Goal: Task Accomplishment & Management: Manage account settings

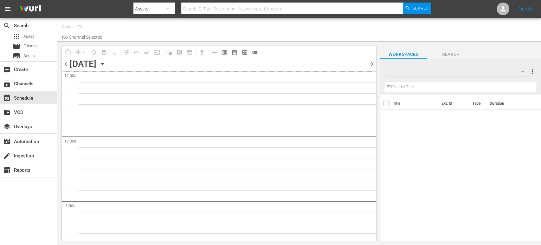
type input "Sony One Shark Tank BRA (1401)"
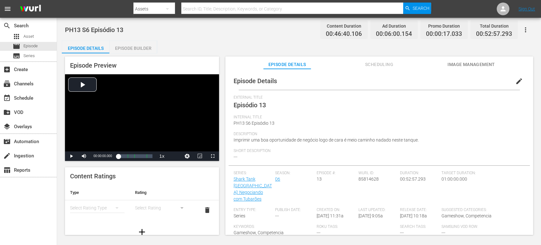
click at [515, 84] on span "edit" at bounding box center [519, 81] width 8 height 8
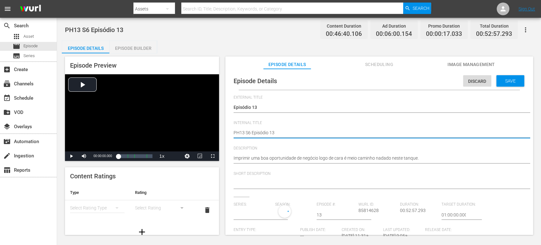
type textarea "PH13 S6 Episódio 13"
type textarea "PH13 S6 Episódio 13 S"
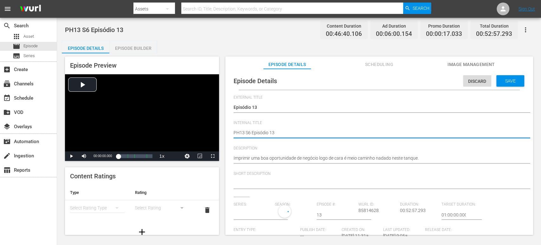
type textarea "PH13 S6 Episódio 13 S"
type textarea "PH13 S6 Episódio 13 SO"
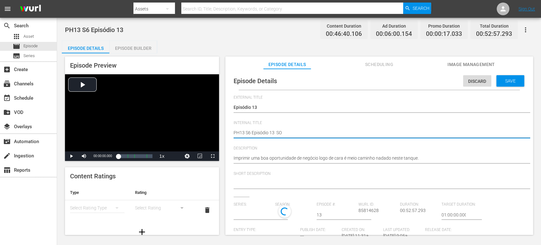
type textarea "PH13 S6 Episódio 13 SO B"
type textarea "PH13 S6 Episódio 13 SO BR"
type textarea "PH13 S6 Episódio 13 SO BRA"
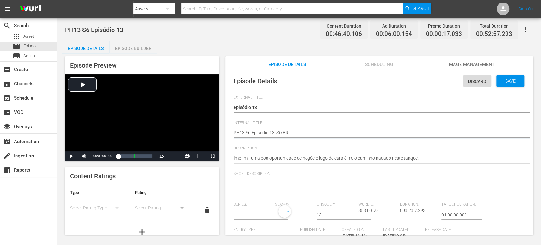
type textarea "PH13 S6 Episódio 13 SO BRA"
type input "Shark Tank [GEOGRAPHIC_DATA]: Negociando com Tubarões"
click at [278, 131] on textarea "PH13 S6 Episódio 13" at bounding box center [378, 133] width 288 height 8
type textarea "PH13 S6 Episódio 13 SO BRA"
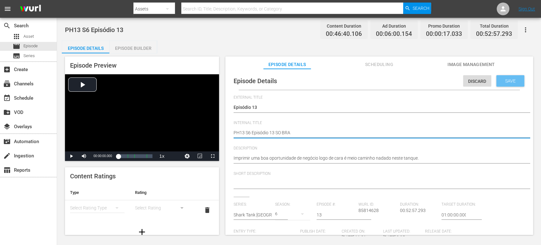
click at [508, 80] on span "Save" at bounding box center [510, 80] width 21 height 5
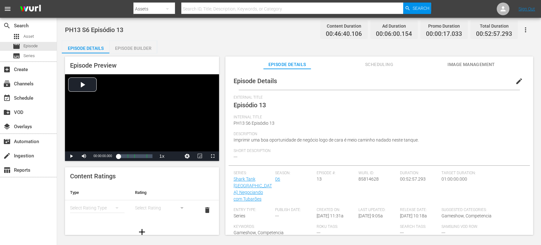
click at [142, 45] on div "Episode Builder" at bounding box center [133, 48] width 48 height 15
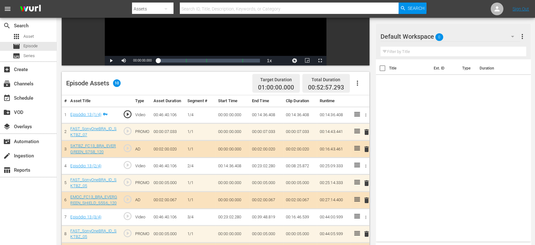
scroll to position [112, 0]
click at [460, 40] on div "Default Workspace 0" at bounding box center [451, 37] width 140 height 18
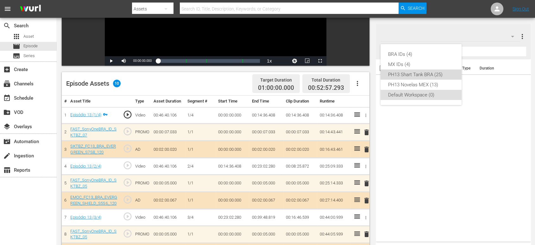
click at [443, 73] on div "PH13 Shart Tank BRA (25)" at bounding box center [421, 74] width 66 height 10
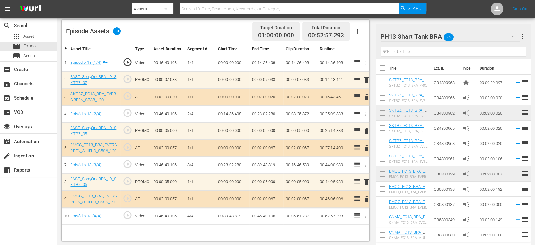
scroll to position [164, 0]
click at [368, 198] on span "delete" at bounding box center [367, 199] width 8 height 8
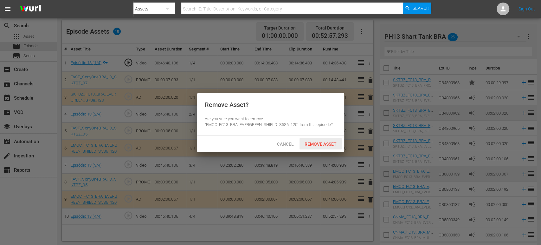
click at [317, 143] on span "Remove Asset" at bounding box center [320, 143] width 42 height 5
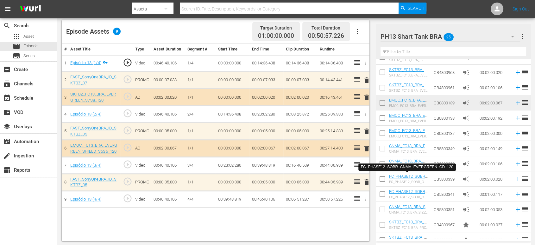
scroll to position [71, 0]
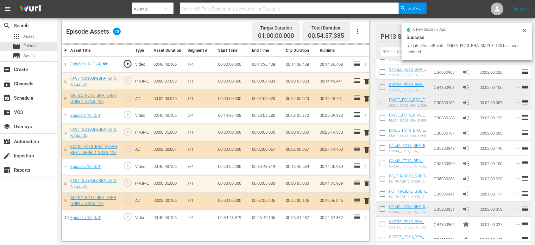
click at [523, 32] on button "more_vert" at bounding box center [523, 36] width 8 height 15
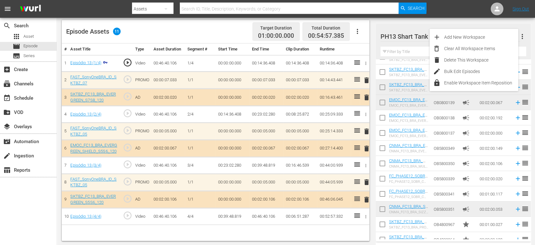
click at [502, 25] on div "PH13 Shart Tank BRA 25 PH13 Shart Tank BRA more_vert" at bounding box center [454, 34] width 146 height 20
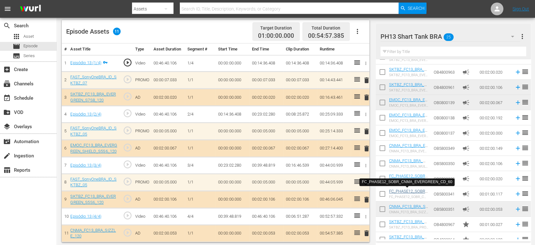
scroll to position [216, 0]
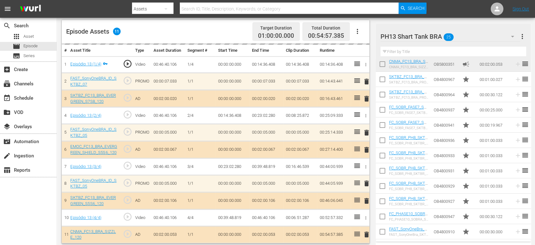
click at [498, 36] on div "PH13 Shart Tank BRA 25" at bounding box center [451, 37] width 140 height 18
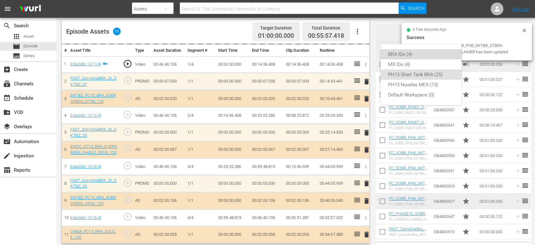
click at [411, 55] on div "BRA IDs (4)" at bounding box center [421, 54] width 66 height 10
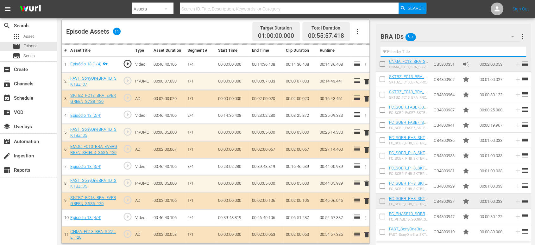
click at [411, 55] on input "text" at bounding box center [454, 52] width 146 height 10
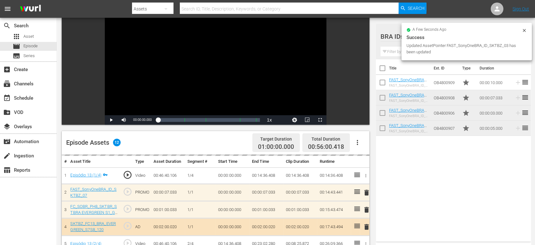
scroll to position [0, 0]
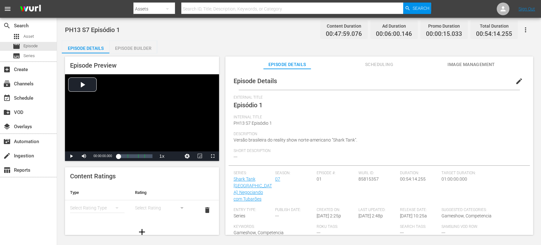
click at [486, 76] on div "Episode Details edit" at bounding box center [378, 81] width 301 height 18
click at [486, 83] on span "edit" at bounding box center [519, 81] width 8 height 8
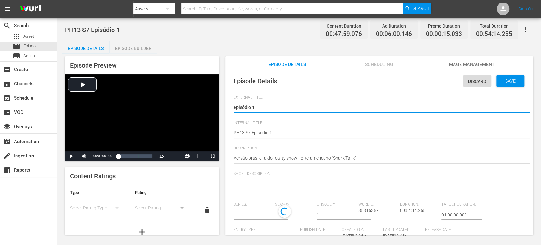
click at [313, 129] on div "PH13 S7 Episódio 1 PH13 S7 Episódio 1" at bounding box center [378, 132] width 288 height 15
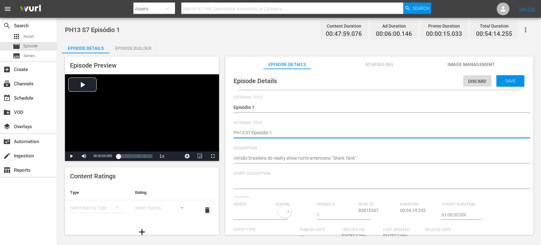
type textarea "PH13 S7 Episódio 1"
type textarea "PH13 S7 Episódio 1 S"
type textarea "PH13 S7 Episódio 1 SO"
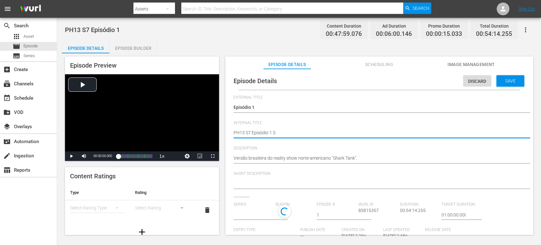
type textarea "PH13 S7 Episódio 1 SO"
type textarea "PH13 S7 Episódio 1 SO B"
type textarea "PH13 S7 Episódio 1 SO BR"
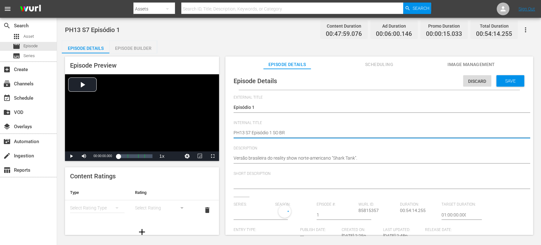
type textarea "PH13 S7 Episódio 1 SO BRA"
type input "Shark Tank [GEOGRAPHIC_DATA]: Negociando com Tubarões"
type textarea "PH13 S7 Episódio 1 SO BRA"
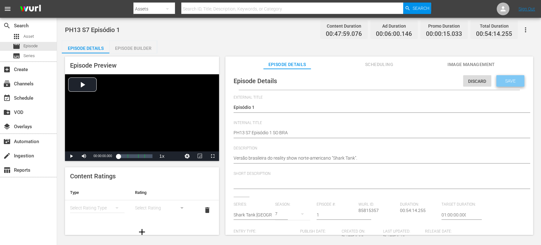
click at [486, 80] on span "Save" at bounding box center [510, 80] width 21 height 5
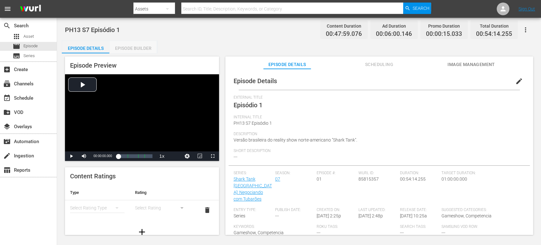
click at [140, 50] on div "Episode Builder" at bounding box center [133, 48] width 48 height 15
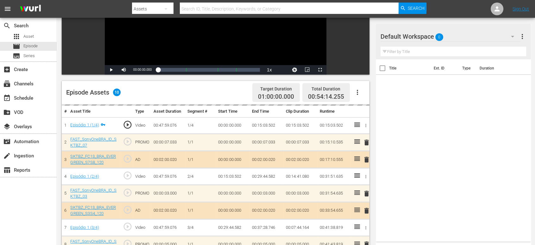
scroll to position [101, 0]
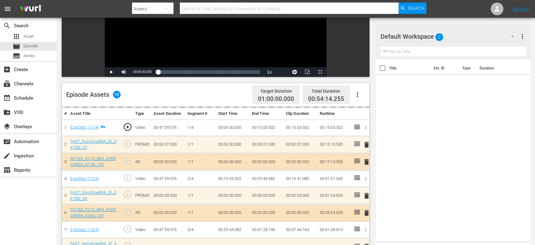
click at [486, 35] on div "Default Workspace 0" at bounding box center [451, 37] width 140 height 18
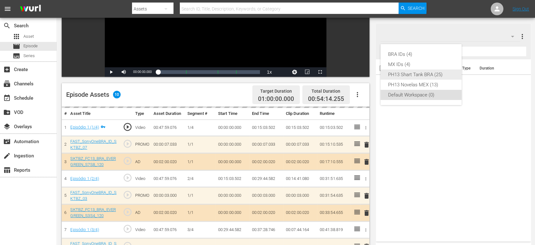
click at [432, 76] on div "PH13 Shart Tank BRA (25)" at bounding box center [421, 74] width 66 height 10
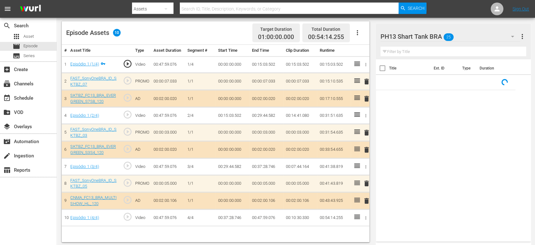
scroll to position [165, 0]
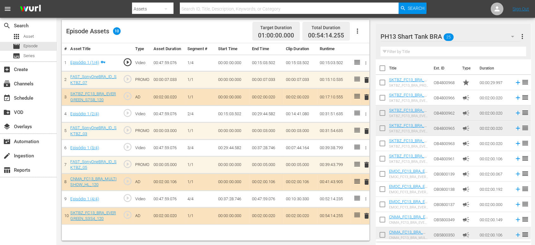
drag, startPoint x: 442, startPoint y: 190, endPoint x: 444, endPoint y: 208, distance: 17.5
drag, startPoint x: 444, startPoint y: 208, endPoint x: 446, endPoint y: 209, distance: 3.3
drag, startPoint x: 446, startPoint y: 209, endPoint x: 357, endPoint y: 234, distance: 92.2
click at [357, 220] on div "# Asset Title Type Asset Duration Segment # Start Time End Time Clip Duration R…" at bounding box center [216, 141] width 308 height 197
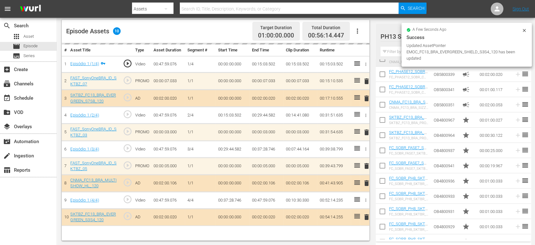
scroll to position [216, 0]
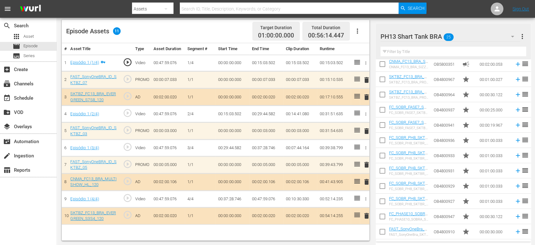
drag, startPoint x: 445, startPoint y: 203, endPoint x: 414, endPoint y: 205, distance: 30.5
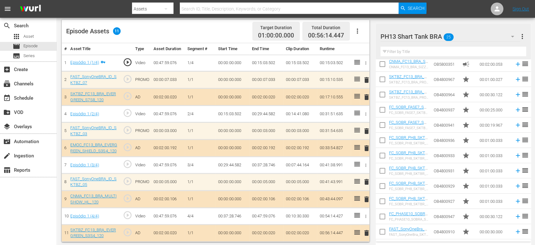
drag, startPoint x: 414, startPoint y: 205, endPoint x: 376, endPoint y: 221, distance: 41.1
click at [376, 220] on input "checkbox" at bounding box center [382, 217] width 13 height 13
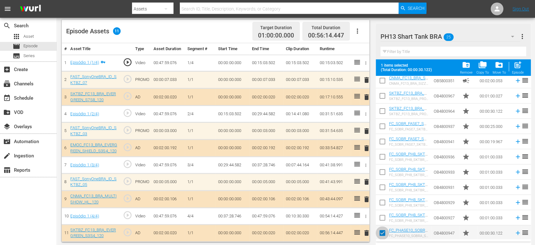
click at [380, 220] on input "checkbox" at bounding box center [382, 233] width 13 height 13
checkbox input "false"
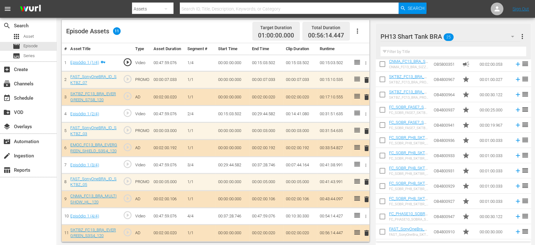
drag, startPoint x: 445, startPoint y: 203, endPoint x: 436, endPoint y: 214, distance: 13.7
drag, startPoint x: 436, startPoint y: 214, endPoint x: 454, endPoint y: 208, distance: 18.8
click at [454, 208] on tr "FC_PHASE10_SOBRA_STBRA_S6_S7_S8_30_ORIGINAL FC_PHASE10_SOBRA_STBRA_S6_S7_S8_30_…" at bounding box center [453, 215] width 155 height 15
drag, startPoint x: 444, startPoint y: 199, endPoint x: 252, endPoint y: 91, distance: 219.9
drag, startPoint x: 252, startPoint y: 91, endPoint x: 373, endPoint y: 62, distance: 123.7
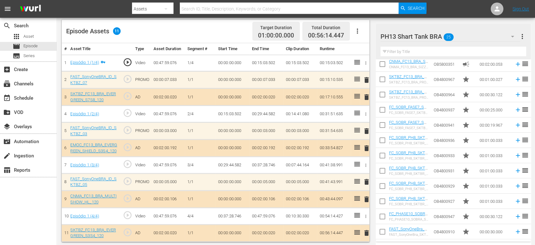
click at [373, 62] on div "Video Player is loading. Play Video Play Mute Current Time 00:00:00.000 / Durat…" at bounding box center [217, 64] width 311 height 353
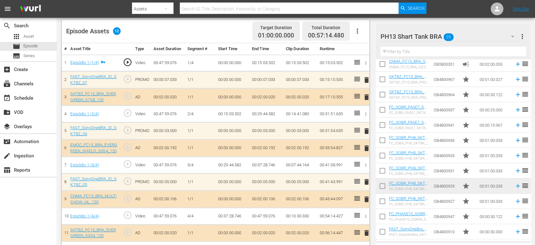
click at [486, 37] on div "PH13 Shart Tank BRA 25" at bounding box center [451, 37] width 140 height 18
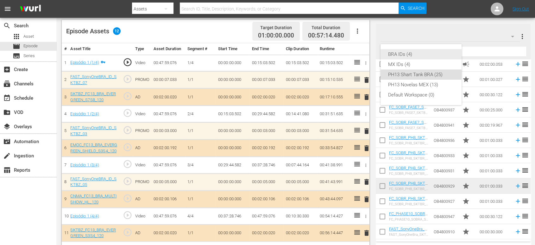
click at [436, 53] on div "BRA IDs (4)" at bounding box center [421, 54] width 66 height 10
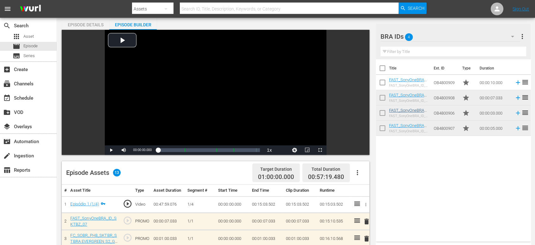
scroll to position [0, 0]
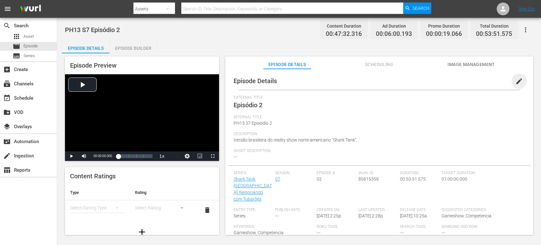
click at [515, 80] on span "edit" at bounding box center [519, 81] width 8 height 8
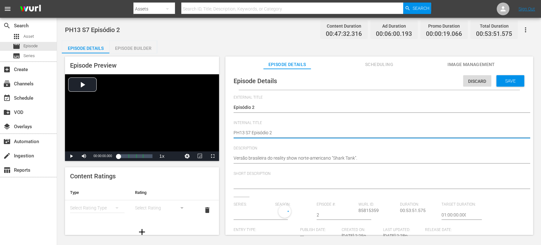
type textarea "PH13 S7 Episódio 2"
type textarea "PH13 S7 Episódio 2 S"
type textarea "PH13 S7 Episódio 2 SO"
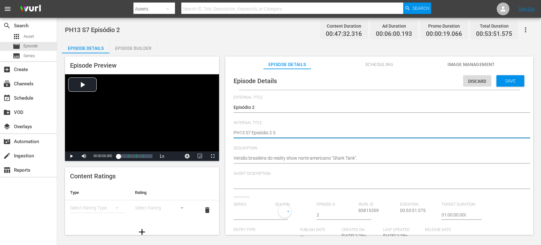
type textarea "PH13 S7 Episódio 2 SO"
type textarea "PH13 S7 Episódio 2 SO B"
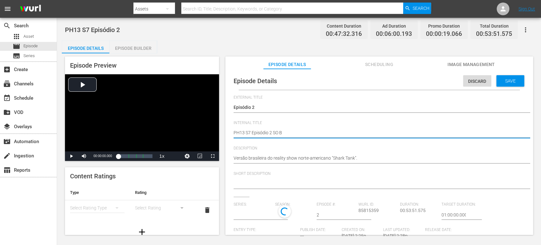
type textarea "PH13 S7 Episódio 2 SO BR"
type textarea "PH13 S7 Episódio 2 SO BRA"
type input "Shark Tank [GEOGRAPHIC_DATA]: Negociando com Tubarões"
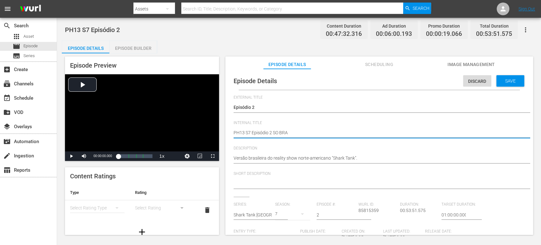
type textarea "PH13 S7 Episódio 2 SO BRA"
click at [508, 80] on span "Save" at bounding box center [510, 80] width 21 height 5
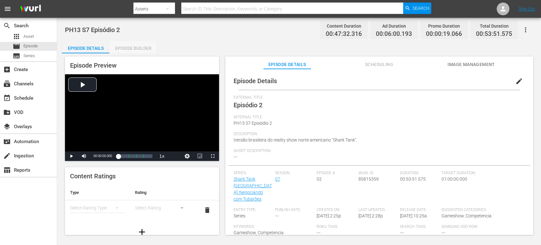
click at [139, 47] on div "Episode Builder" at bounding box center [133, 48] width 48 height 15
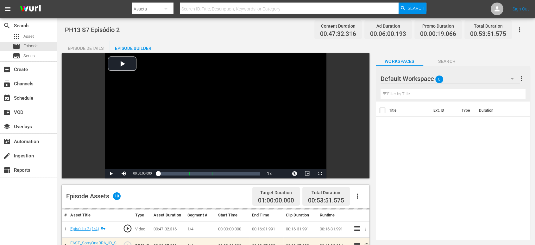
click at [489, 89] on input "text" at bounding box center [453, 94] width 145 height 10
click at [489, 82] on div "Default Workspace 0" at bounding box center [450, 79] width 139 height 18
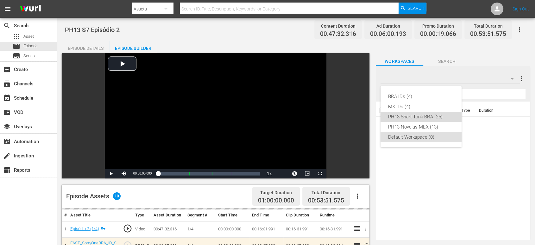
click at [439, 121] on div "PH13 Shart Tank BRA (25)" at bounding box center [421, 117] width 66 height 10
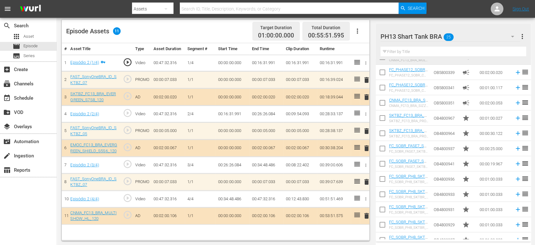
scroll to position [216, 0]
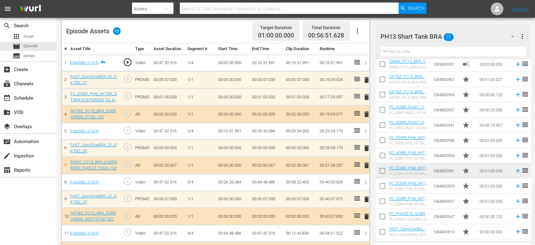
click at [478, 37] on div "PH13 Shart Tank BRA 25" at bounding box center [451, 37] width 140 height 18
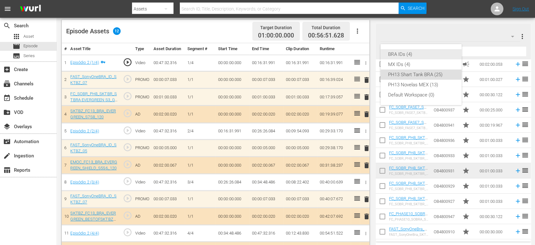
click at [416, 55] on div "BRA IDs (4)" at bounding box center [421, 54] width 66 height 10
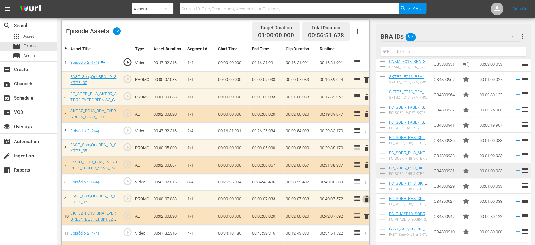
click at [368, 198] on span "delete" at bounding box center [367, 199] width 8 height 8
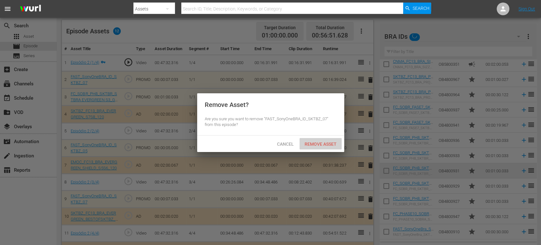
click at [324, 144] on span "Remove Asset" at bounding box center [320, 143] width 42 height 5
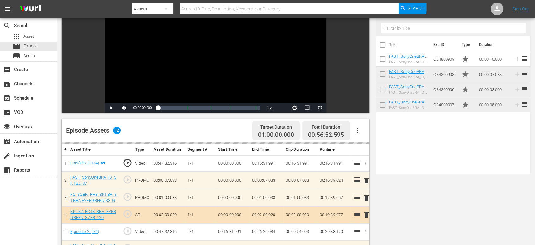
scroll to position [0, 0]
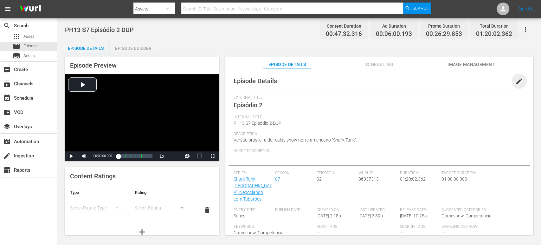
click at [515, 83] on span "edit" at bounding box center [519, 81] width 8 height 8
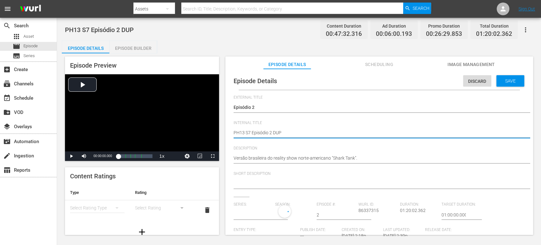
type textarea "PH13 S7 Episódio 2 SDUP"
type textarea "PH13 S7 Episódio 2 SODUP"
type textarea "PH13 S7 Episódio 2 SO DUP"
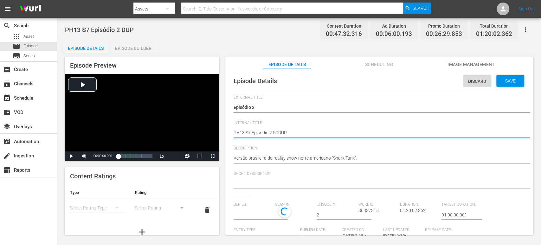
type textarea "PH13 S7 Episódio 2 SO DUP"
type textarea "PH13 S7 Episódio 2 SO BDUP"
type textarea "PH13 S7 Episódio 2 SO BRDUP"
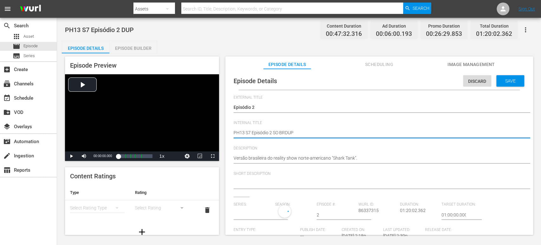
type textarea "PH13 S7 Episódio 2 SO BRADUP"
type textarea "PH13 S7 Episódio 2 SO BRA DUP"
type input "Shark Tank [GEOGRAPHIC_DATA]: Negociando com Tubarões"
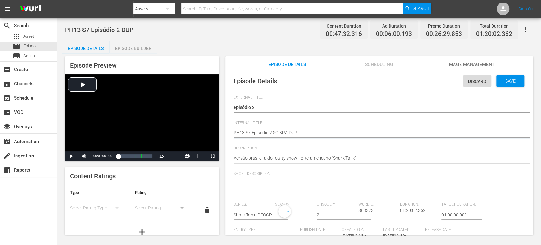
click at [305, 131] on textarea "PH13 S7 Episódio 2 DUP" at bounding box center [378, 133] width 288 height 8
type textarea "PH13 S7 Episódio 2 SO BRA DUP1"
click at [508, 82] on span "Save" at bounding box center [510, 80] width 21 height 5
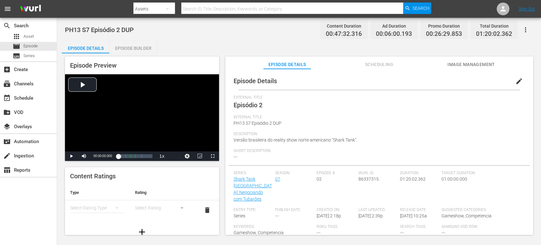
click at [141, 48] on div "Episode Builder" at bounding box center [133, 48] width 48 height 15
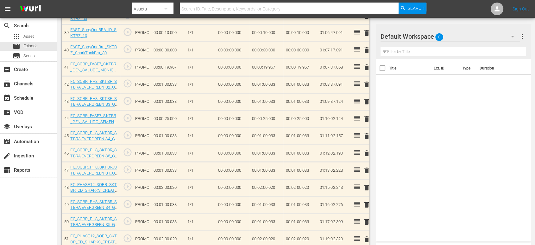
scroll to position [867, 0]
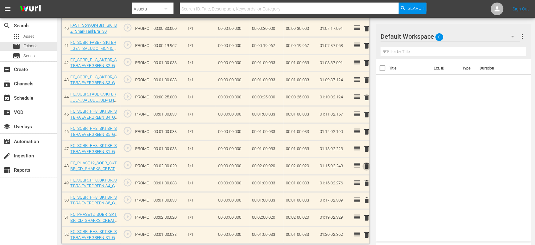
click at [368, 164] on span "delete" at bounding box center [367, 166] width 8 height 8
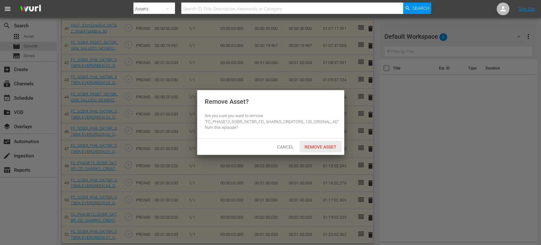
click at [334, 145] on span "Remove Asset" at bounding box center [320, 146] width 42 height 5
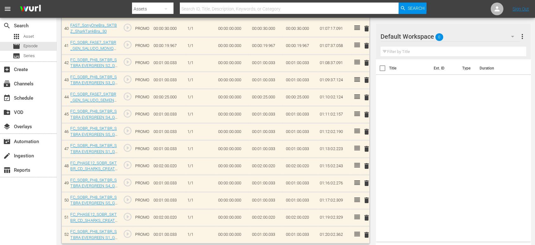
click at [458, 37] on div "Default Workspace 0" at bounding box center [451, 37] width 140 height 18
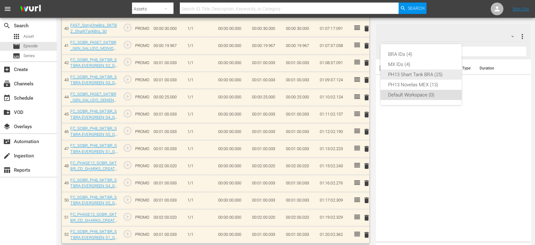
click at [413, 73] on div "PH13 Shart Tank BRA (25)" at bounding box center [421, 74] width 66 height 10
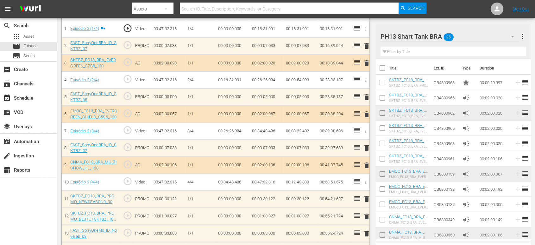
scroll to position [195, 0]
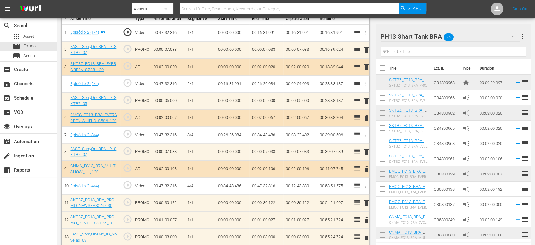
click at [366, 49] on span "delete" at bounding box center [367, 50] width 8 height 8
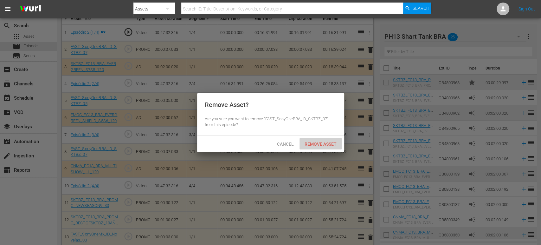
click at [312, 141] on span "Remove Asset" at bounding box center [320, 143] width 42 height 5
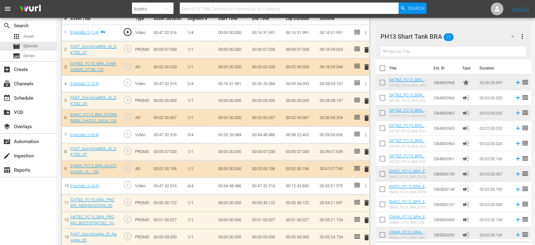
click at [473, 37] on div "PH13 Shart Tank BRA 25" at bounding box center [451, 37] width 140 height 18
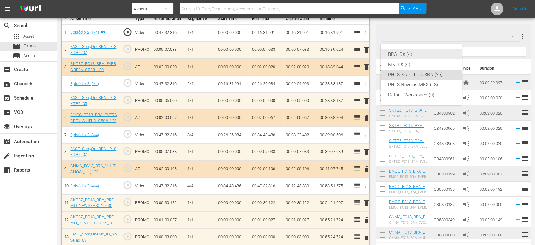
click at [428, 55] on div "BRA IDs (4)" at bounding box center [421, 54] width 66 height 10
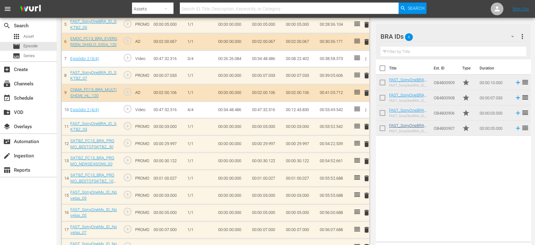
scroll to position [261, 0]
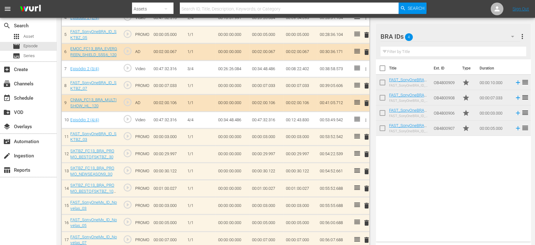
click at [467, 41] on div "BRA IDs 4" at bounding box center [451, 37] width 140 height 18
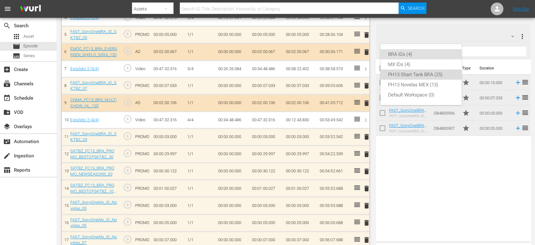
click at [432, 73] on div "PH13 Shart Tank BRA (25)" at bounding box center [421, 74] width 66 height 10
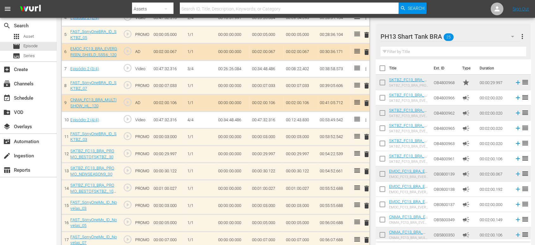
click at [364, 151] on span "delete" at bounding box center [367, 154] width 8 height 8
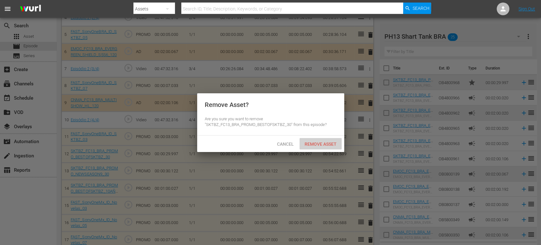
click at [328, 141] on span "Remove Asset" at bounding box center [320, 143] width 42 height 5
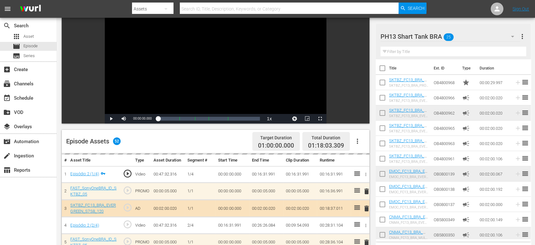
scroll to position [0, 0]
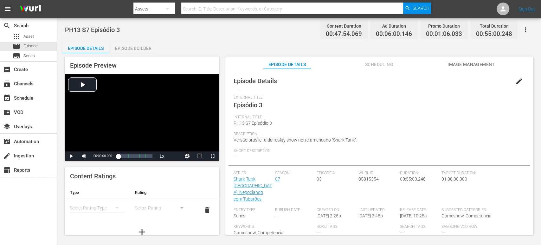
click at [515, 80] on span "edit" at bounding box center [519, 81] width 8 height 8
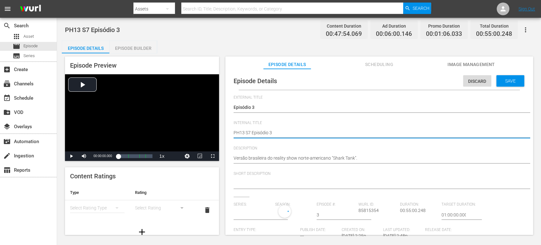
type textarea "PH13 S7 Episódio 3"
type textarea "PH13 S7 Episódio 3 S"
type textarea "PH13 S7 Episódio 3 SO"
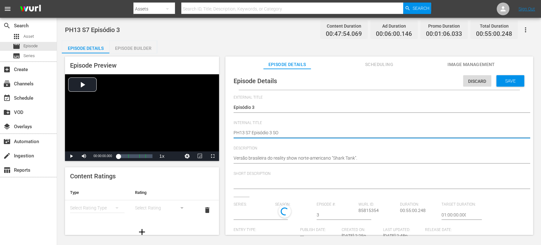
type textarea "PH13 S7 Episódio 3 SO"
type textarea "PH13 S7 Episódio 3 SO B"
type textarea "PH13 S7 Episódio 3 SO BR"
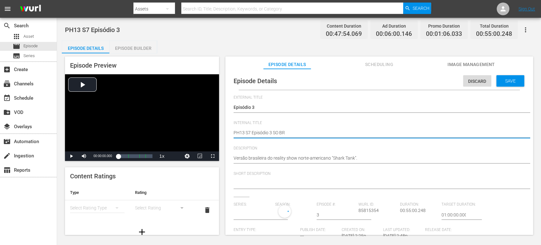
type textarea "PH13 S7 Episódio 3 SO BRA"
type input "Shark Tank [GEOGRAPHIC_DATA]: Negociando com Tubarões"
type textarea "PH13 S7 Episódio 3 SO BRA"
click at [509, 79] on span "Save" at bounding box center [510, 80] width 21 height 5
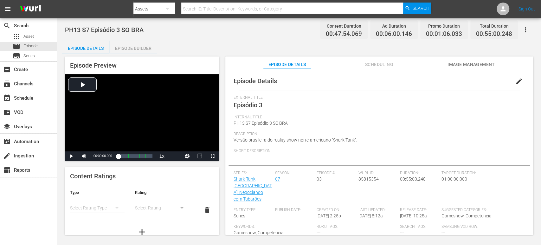
click at [137, 50] on div "Episode Builder" at bounding box center [133, 48] width 48 height 15
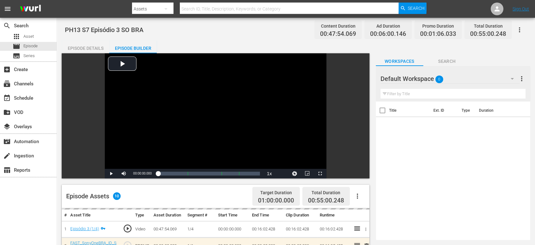
click at [464, 82] on div "Default Workspace 0" at bounding box center [450, 79] width 139 height 18
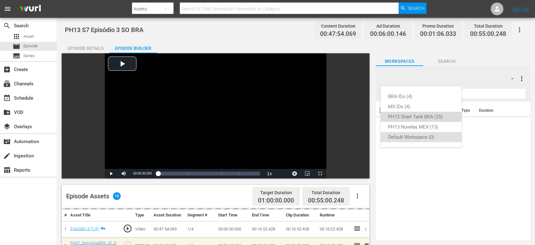
click at [432, 114] on div "PH13 Shart Tank BRA (25)" at bounding box center [421, 117] width 66 height 10
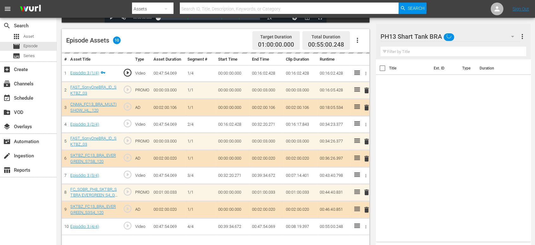
scroll to position [165, 0]
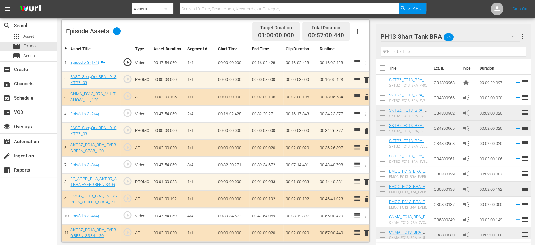
drag, startPoint x: 356, startPoint y: 181, endPoint x: 352, endPoint y: 184, distance: 5.0
drag, startPoint x: 352, startPoint y: 184, endPoint x: 318, endPoint y: 179, distance: 34.2
click at [318, 179] on td "00:44:40.831" at bounding box center [334, 181] width 34 height 17
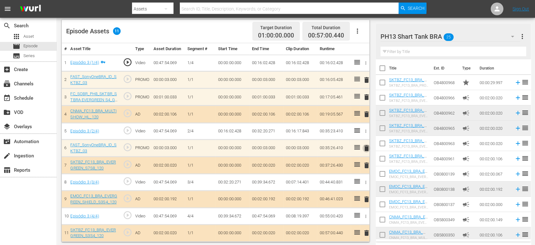
click at [368, 148] on span "delete" at bounding box center [367, 148] width 8 height 8
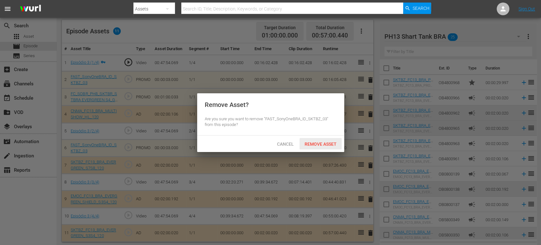
click at [317, 142] on span "Remove Asset" at bounding box center [320, 143] width 42 height 5
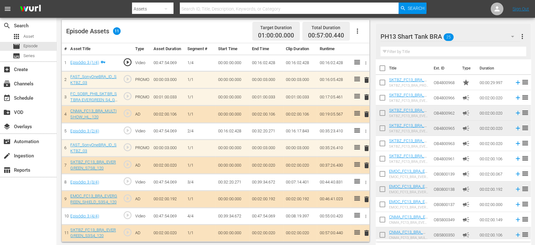
click at [489, 35] on div "PH13 Shart Tank BRA 25" at bounding box center [451, 37] width 140 height 18
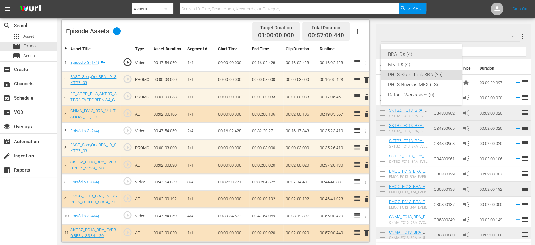
click at [431, 54] on div "BRA IDs (4)" at bounding box center [421, 54] width 66 height 10
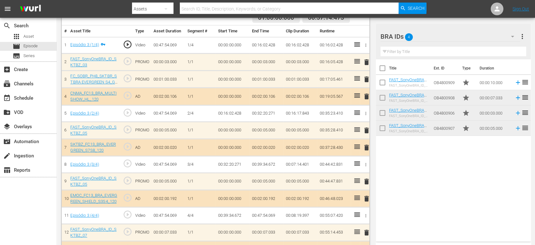
scroll to position [0, 0]
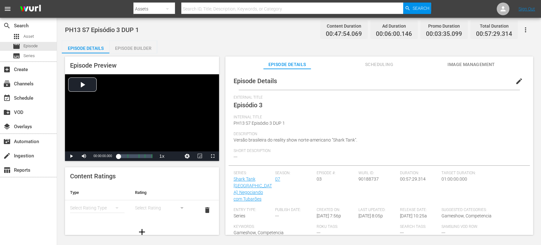
click at [486, 81] on span "edit" at bounding box center [519, 81] width 8 height 8
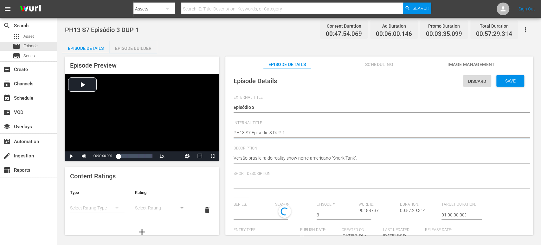
type textarea "PH13 S7 Episódio 3 SDUP 1"
type textarea "PH13 S7 Episódio 3 SODUP 1"
type textarea "PH13 S7 Episódio 3 SO DUP 1"
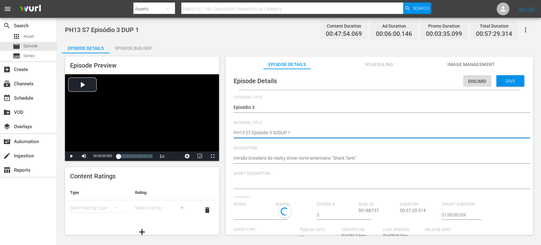
type textarea "PH13 S7 Episódio 3 SO DUP 1"
type textarea "PH13 S7 Episódio 3 SO BDUP 1"
type textarea "PH13 S7 Episódio 3 SO BRDUP 1"
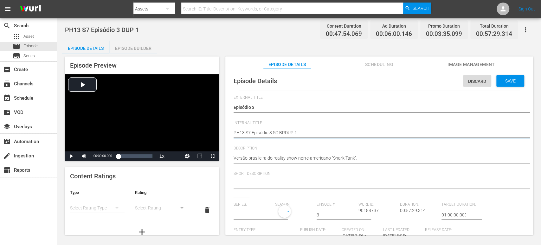
type textarea "PH13 S7 Episódio 3 SO BRADUP 1"
type textarea "PH13 S7 Episódio 3 SO BRA DUP 1"
click at [486, 81] on span "Save" at bounding box center [510, 80] width 21 height 5
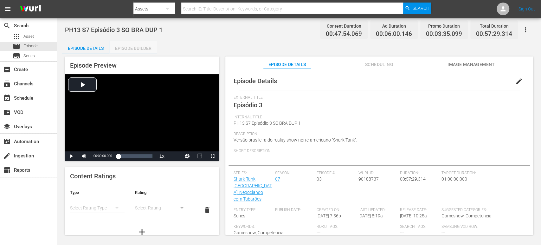
click at [122, 45] on div "Episode Builder" at bounding box center [133, 48] width 48 height 15
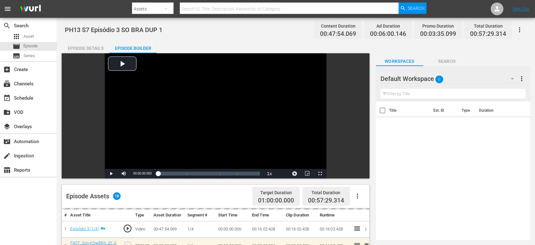
click at [486, 79] on icon "button" at bounding box center [513, 79] width 8 height 8
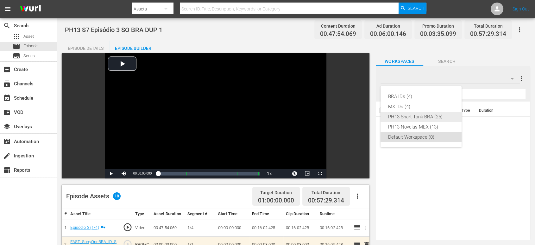
click at [433, 116] on div "PH13 Shart Tank BRA (25)" at bounding box center [421, 117] width 66 height 10
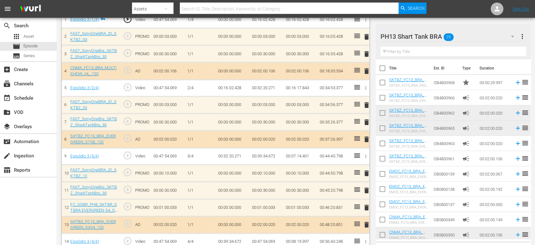
scroll to position [211, 0]
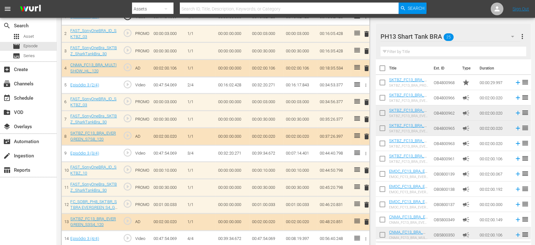
click at [367, 101] on span "delete" at bounding box center [367, 102] width 8 height 8
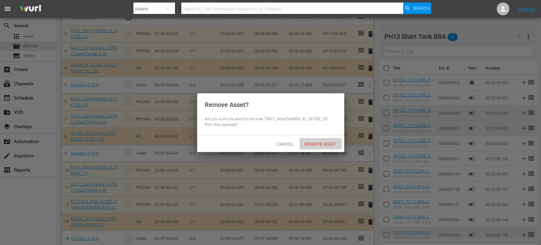
click at [308, 144] on span "Remove Asset" at bounding box center [320, 143] width 42 height 5
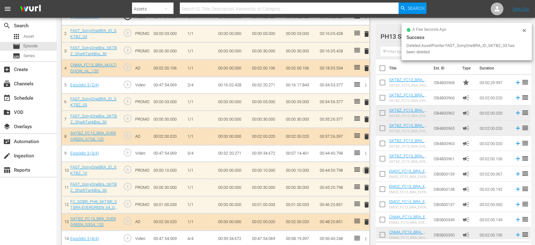
click at [368, 167] on span "delete" at bounding box center [367, 170] width 8 height 8
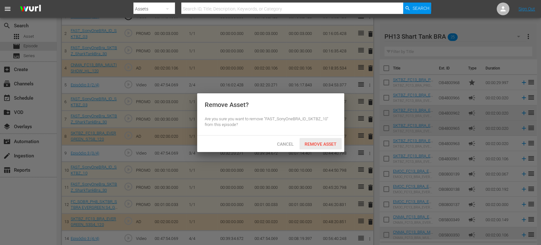
click at [329, 144] on span "Remove Asset" at bounding box center [320, 143] width 42 height 5
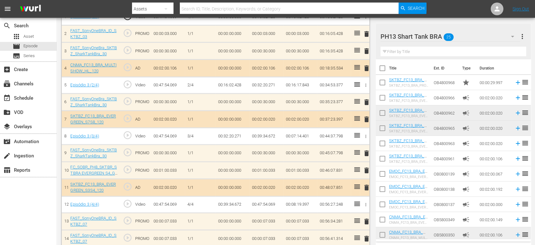
click at [366, 152] on span "delete" at bounding box center [367, 153] width 8 height 8
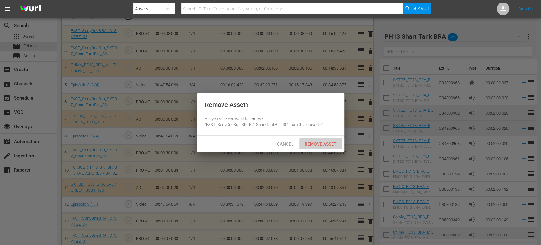
click at [324, 138] on div "Remove Asset" at bounding box center [320, 144] width 42 height 12
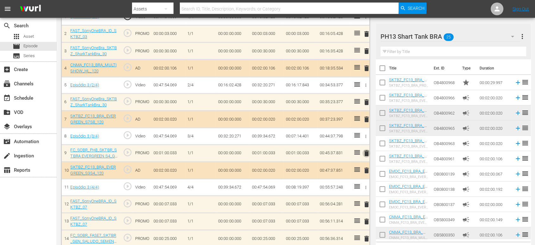
click at [365, 151] on span "delete" at bounding box center [367, 153] width 8 height 8
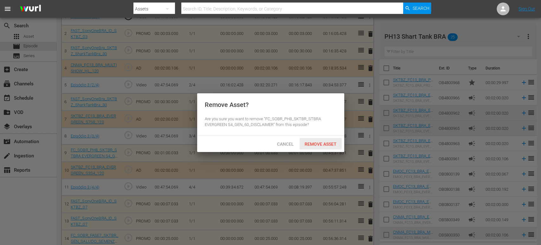
click at [307, 142] on span "Remove Asset" at bounding box center [320, 143] width 42 height 5
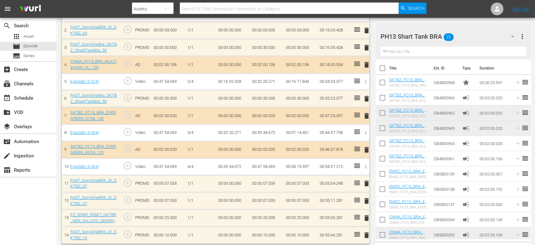
scroll to position [214, 0]
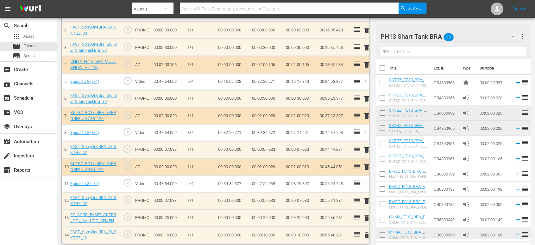
click at [367, 198] on span "delete" at bounding box center [367, 201] width 8 height 8
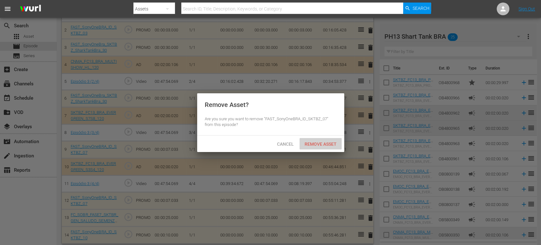
click at [308, 146] on div "Remove Asset" at bounding box center [320, 144] width 42 height 12
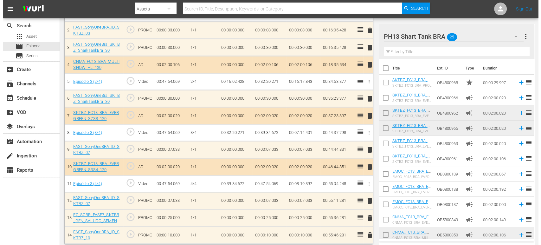
scroll to position [215, 0]
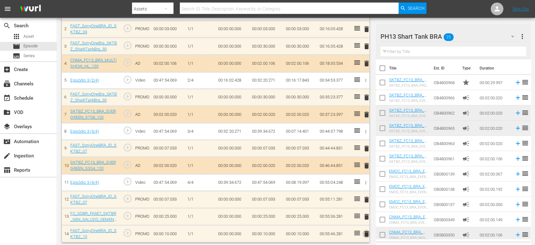
click at [366, 220] on span "delete" at bounding box center [367, 234] width 8 height 8
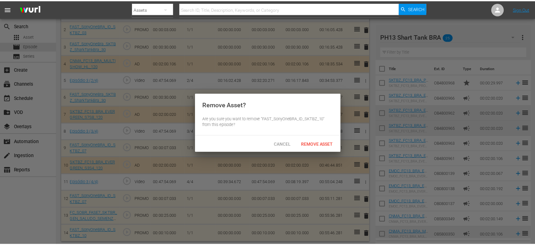
scroll to position [199, 0]
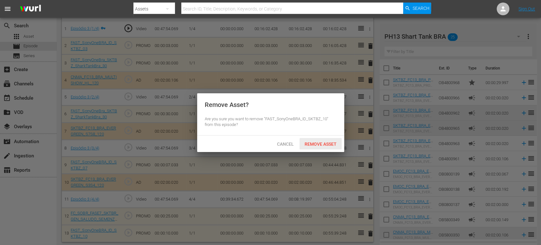
click at [322, 145] on span "Remove Asset" at bounding box center [320, 143] width 42 height 5
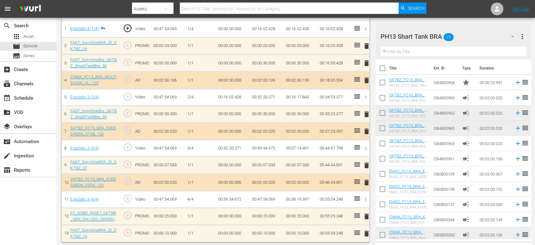
scroll to position [182, 0]
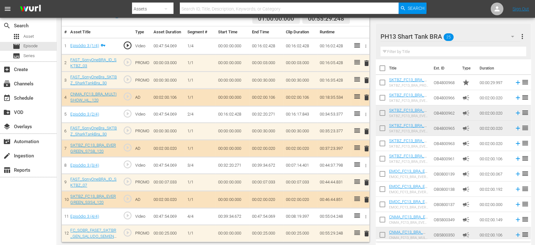
click at [367, 220] on span "delete" at bounding box center [367, 233] width 8 height 8
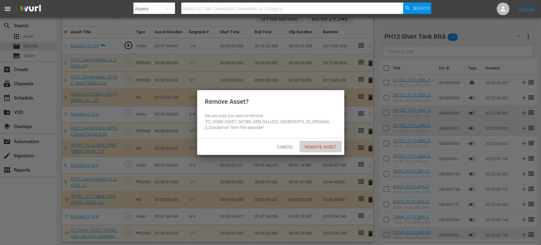
click at [328, 146] on span "Remove Asset" at bounding box center [320, 146] width 42 height 5
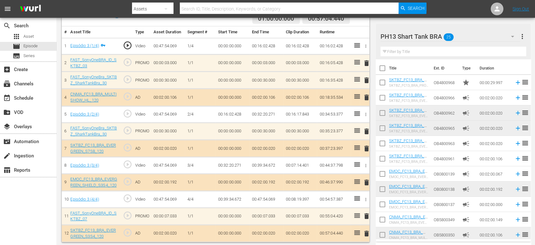
click at [476, 39] on div "PH13 Shart Tank BRA 25" at bounding box center [451, 37] width 140 height 18
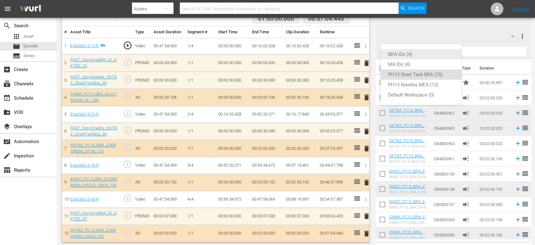
click at [438, 54] on div "BRA IDs (4)" at bounding box center [421, 54] width 66 height 10
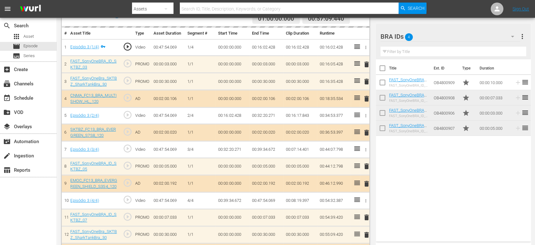
click at [472, 36] on div "BRA IDs 4" at bounding box center [451, 37] width 140 height 18
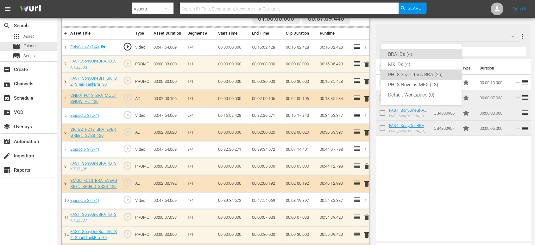
click at [438, 77] on div "PH13 Shart Tank BRA (25)" at bounding box center [421, 74] width 66 height 10
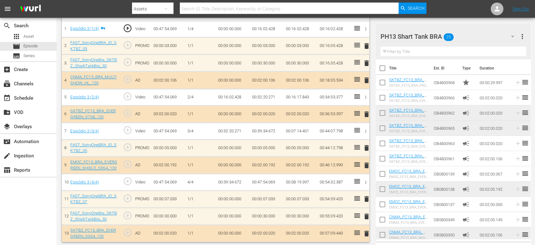
scroll to position [216, 0]
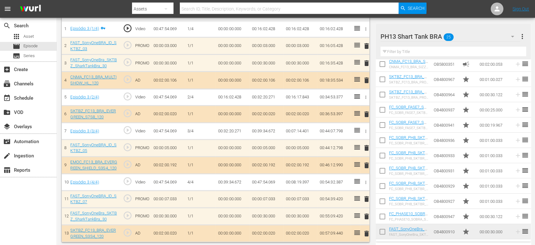
click at [381, 199] on input "checkbox" at bounding box center [382, 201] width 13 height 13
checkbox input "true"
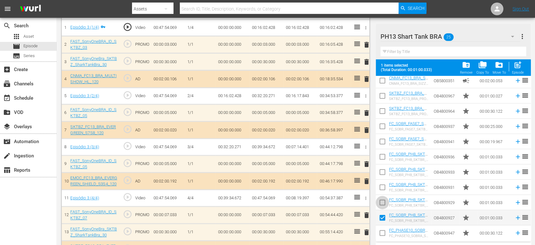
click at [382, 201] on input "checkbox" at bounding box center [382, 203] width 13 height 13
checkbox input "true"
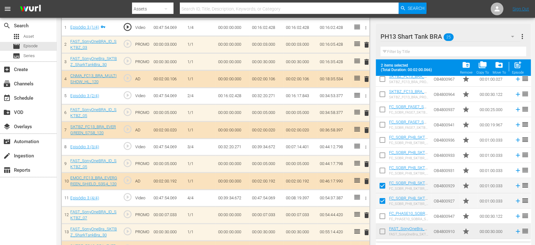
click at [385, 220] on input "checkbox" at bounding box center [382, 232] width 13 height 13
checkbox input "true"
click at [486, 64] on span "post_add" at bounding box center [518, 65] width 9 height 9
checkbox input "false"
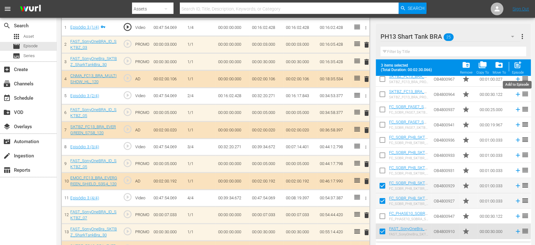
checkbox input "false"
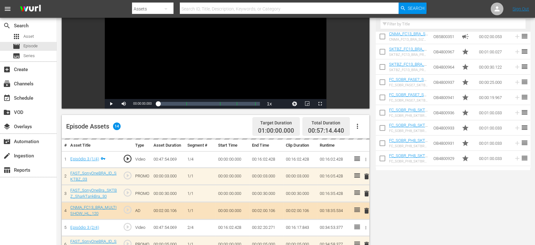
scroll to position [0, 0]
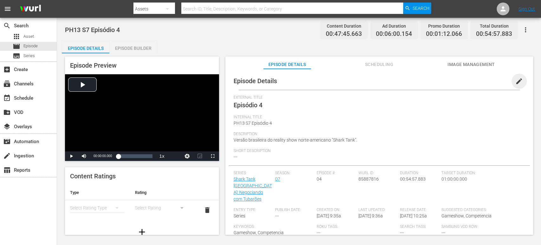
click at [519, 80] on span "edit" at bounding box center [519, 81] width 8 height 8
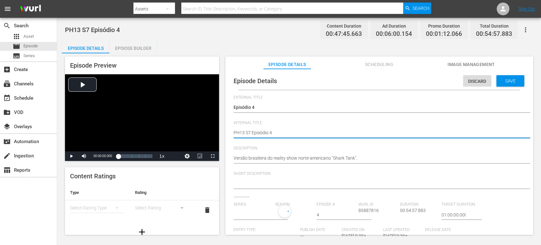
type textarea "PH13 S7 Episódio 4"
type textarea "PH13 S7 Episódio 4 S"
type textarea "PH13 S7 Episódio 4 SO"
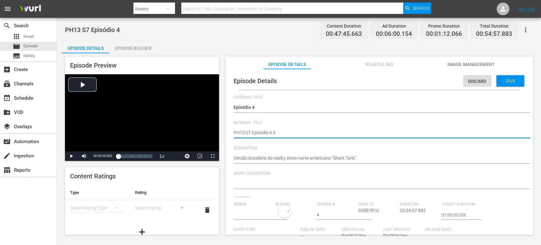
type textarea "PH13 S7 Episódio 4 SO"
type textarea "PH13 S7 Episódio 4 SO B"
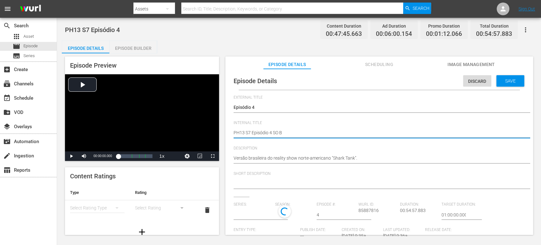
type textarea "PH13 S7 Episódio 4 SO BR"
type textarea "PH13 S7 Episódio 4 SO BRA"
type input "Shark Tank [GEOGRAPHIC_DATA]: Negociando com Tubarões"
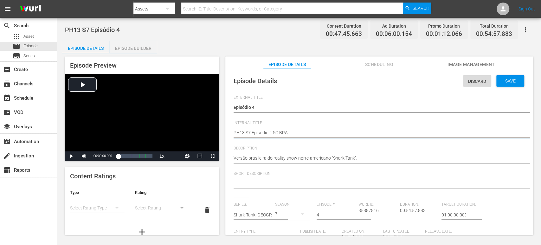
type textarea "PH13 S7 Episódio 4 SO BRA"
click at [487, 46] on div "Episode Details Episode Builder Episode Preview Video Player is loading. Play V…" at bounding box center [299, 140] width 474 height 199
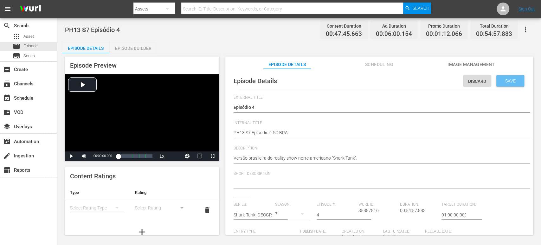
click at [509, 76] on div "Save" at bounding box center [510, 80] width 28 height 11
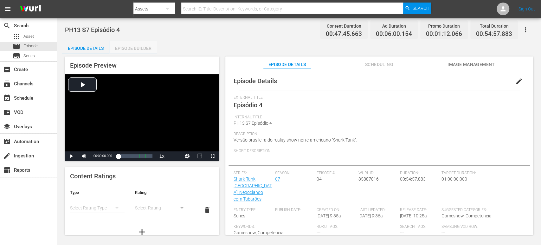
click at [137, 46] on div "Episode Builder" at bounding box center [133, 48] width 48 height 15
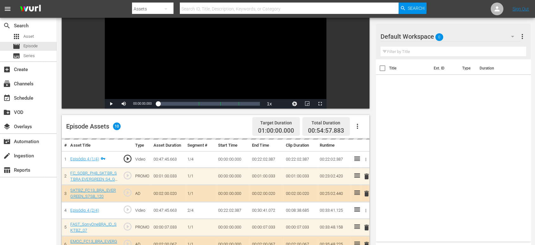
scroll to position [83, 0]
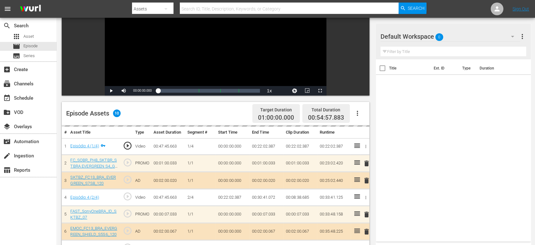
click at [498, 36] on div "Default Workspace 0" at bounding box center [451, 37] width 140 height 18
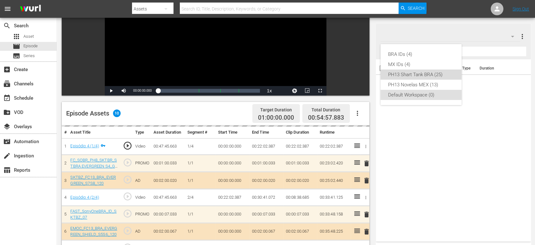
click at [443, 73] on div "PH13 Shart Tank BRA (25)" at bounding box center [421, 74] width 66 height 10
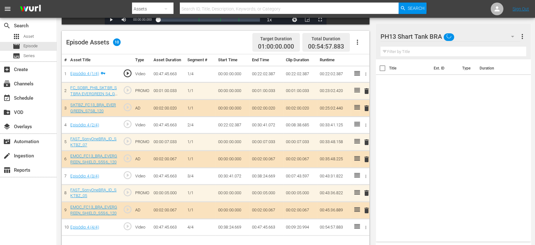
scroll to position [165, 0]
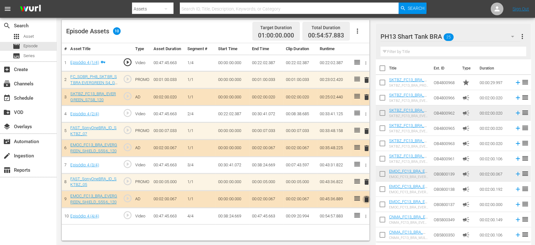
click at [367, 198] on span "delete" at bounding box center [367, 199] width 8 height 8
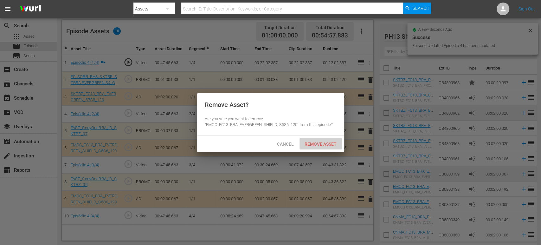
click at [320, 146] on div "Remove Asset" at bounding box center [320, 144] width 42 height 12
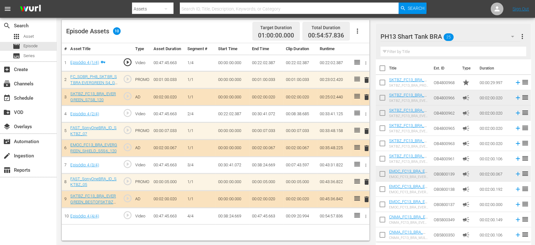
scroll to position [36, 0]
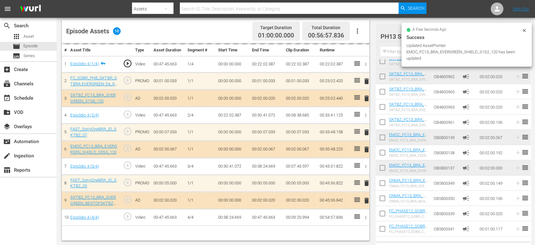
click at [525, 30] on icon at bounding box center [524, 30] width 3 height 3
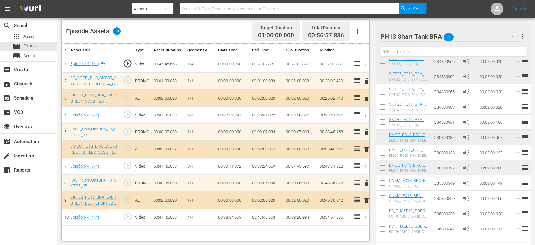
click at [476, 37] on div "PH13 Shart Tank BRA 25" at bounding box center [451, 37] width 140 height 18
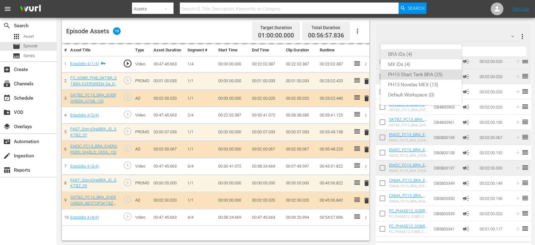
click at [432, 56] on div "BRA IDs (4)" at bounding box center [421, 54] width 66 height 10
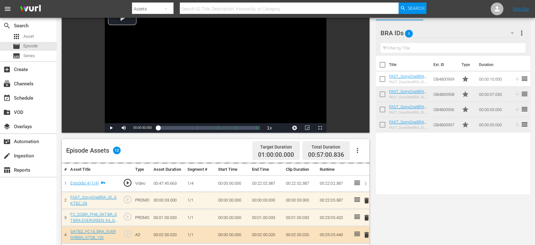
scroll to position [0, 0]
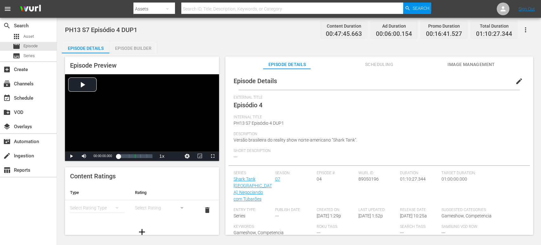
click at [516, 83] on span "edit" at bounding box center [519, 81] width 8 height 8
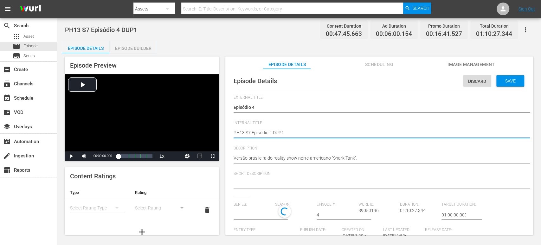
type textarea "PH13 S7 Episódio 4 SDUP1"
type textarea "PH13 S7 Episódio 4 SODUP1"
type textarea "PH13 S7 Episódio 4 SO DUP1"
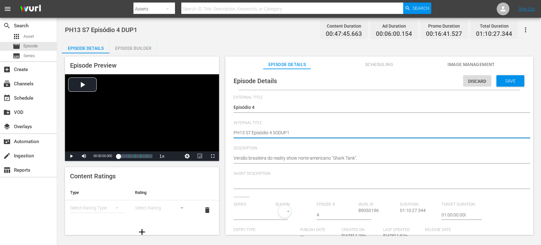
type textarea "PH13 S7 Episódio 4 SO DUP1"
type textarea "PH13 S7 Episódio 4 SO BDUP1"
type textarea "PH13 S7 Episódio 4 SO BRDUP1"
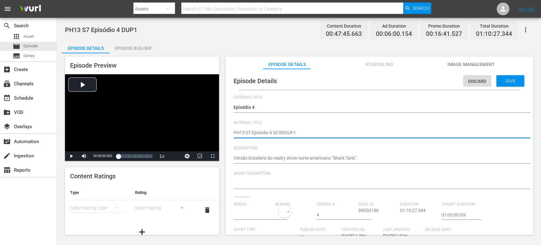
type textarea "PH13 S7 Episódio 4 SO BRADUP1"
type textarea "PH13 S7 Episódio 4 SO BRA DUP1"
click at [508, 82] on span "Save" at bounding box center [510, 80] width 21 height 5
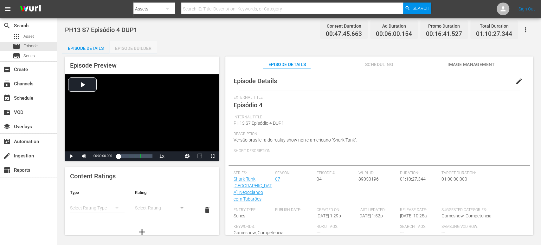
click at [132, 45] on div "Episode Builder" at bounding box center [133, 48] width 48 height 15
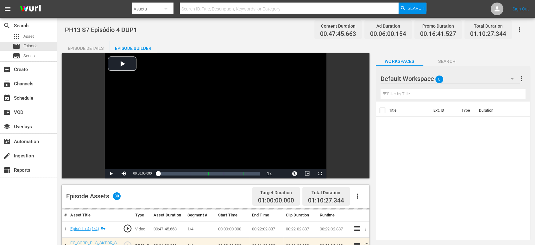
click at [476, 79] on div "Default Workspace 0" at bounding box center [450, 79] width 139 height 18
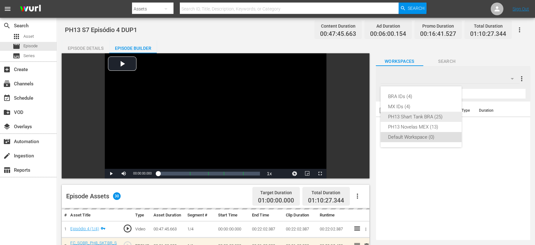
click at [428, 115] on div "PH13 Shart Tank BRA (25)" at bounding box center [421, 117] width 66 height 10
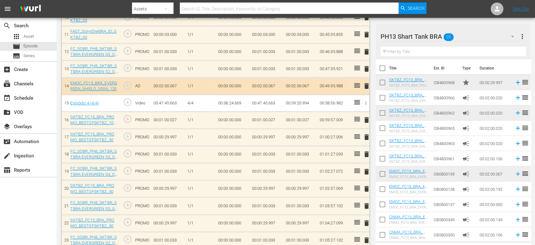
scroll to position [364, 0]
click at [365, 85] on span "delete" at bounding box center [367, 85] width 8 height 8
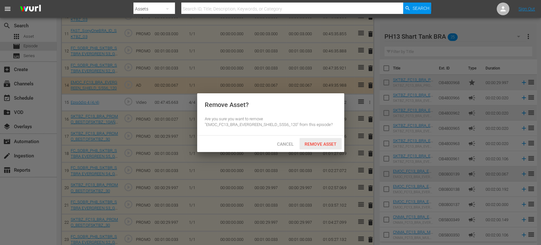
click at [320, 143] on span "Remove Asset" at bounding box center [320, 143] width 42 height 5
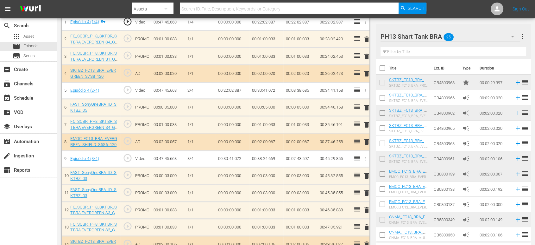
scroll to position [205, 0]
click at [368, 192] on span "delete" at bounding box center [367, 193] width 8 height 8
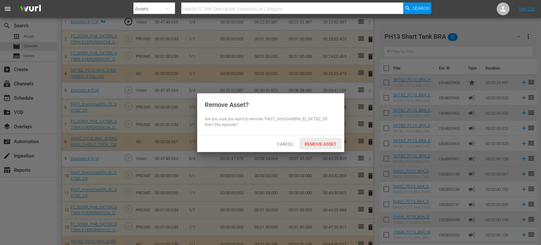
click at [318, 142] on span "Remove Asset" at bounding box center [320, 143] width 42 height 5
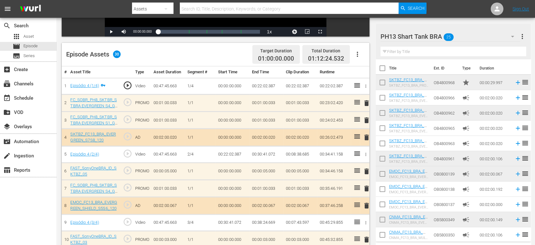
scroll to position [132, 0]
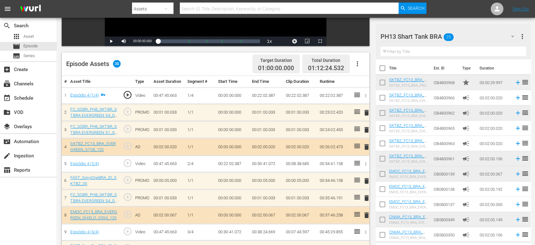
click at [461, 35] on div "PH13 Shart Tank BRA 25" at bounding box center [451, 37] width 140 height 18
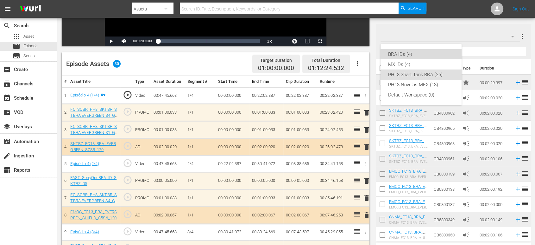
click at [422, 54] on div "BRA IDs (4)" at bounding box center [421, 54] width 66 height 10
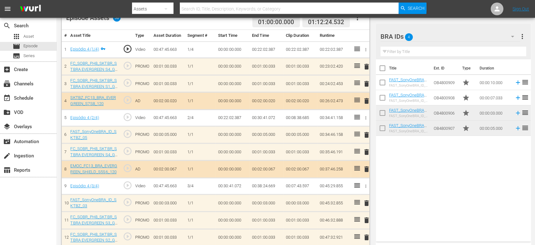
scroll to position [177, 0]
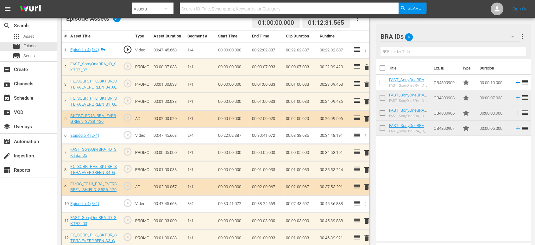
click at [365, 82] on span "delete" at bounding box center [367, 84] width 8 height 8
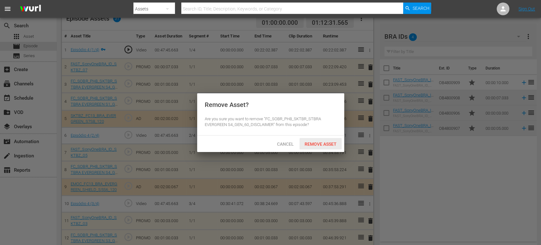
click at [310, 142] on span "Remove Asset" at bounding box center [320, 143] width 42 height 5
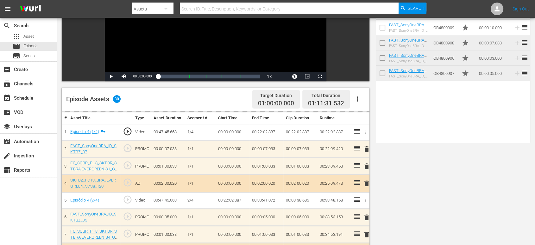
scroll to position [0, 0]
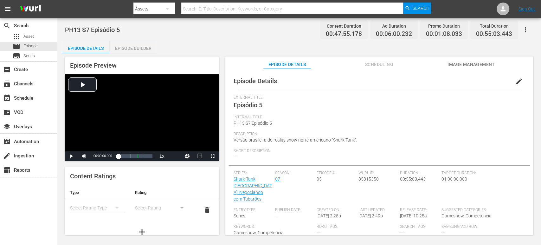
click at [486, 82] on span "edit" at bounding box center [519, 81] width 8 height 8
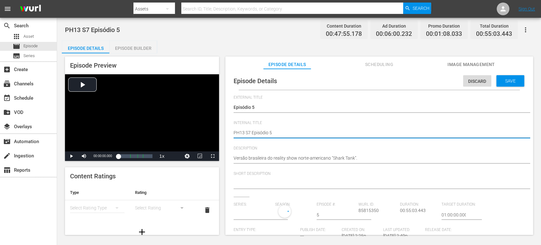
type textarea "PH13 S7 Episódio 5"
type textarea "PH13 S7 Episódio 5 S"
type textarea "PH13 S7 Episódio 5 SO"
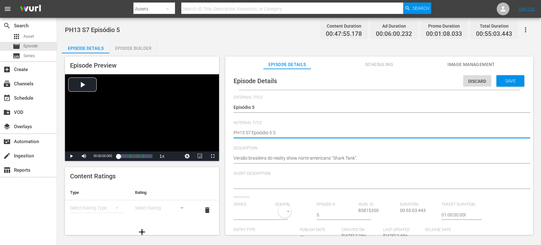
type textarea "PH13 S7 Episódio 5 SO"
type textarea "PH13 S7 Episódio 5 SO B"
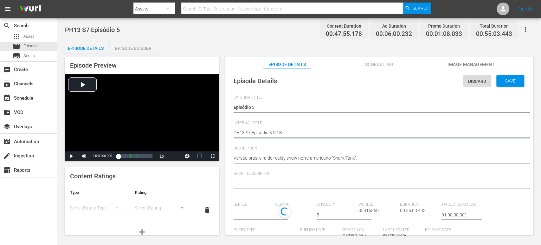
type textarea "PH13 S7 Episódio 5 SO BR"
type textarea "PH13 S7 Episódio 5 SO BRA"
type input "Shark Tank [GEOGRAPHIC_DATA]: Negociando com Tubarões"
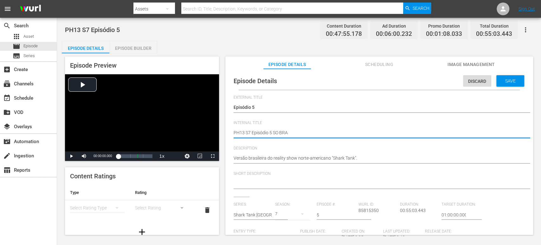
type textarea "PH13 S7 Episódio 5 SO BRA"
click at [222, 199] on div "Episode Preview Video Player is loading. Play Video Play Mute Current Time 00:0…" at bounding box center [299, 146] width 474 height 186
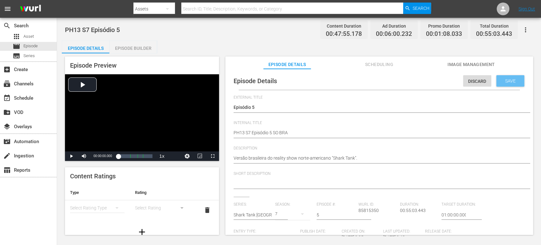
click at [486, 83] on span "Save" at bounding box center [510, 80] width 21 height 5
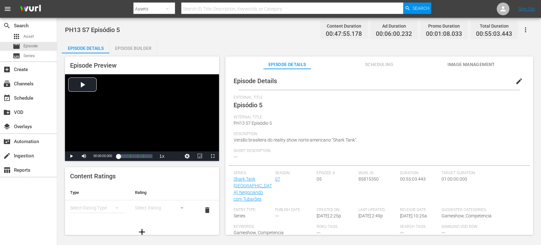
click at [150, 50] on div "Episode Builder" at bounding box center [133, 48] width 48 height 15
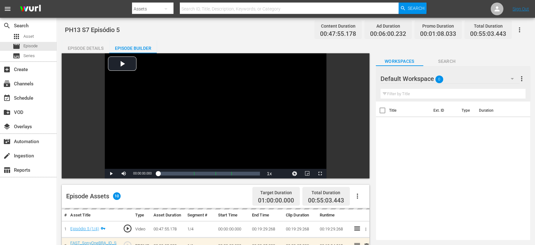
click at [468, 78] on div "Default Workspace 0" at bounding box center [450, 79] width 139 height 18
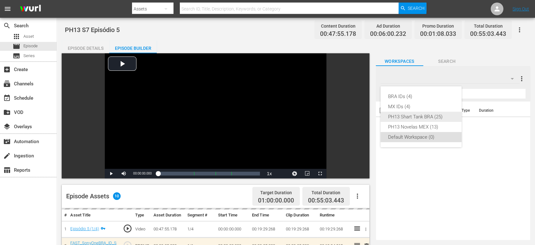
click at [428, 119] on div "PH13 Shart Tank BRA (25)" at bounding box center [421, 117] width 66 height 10
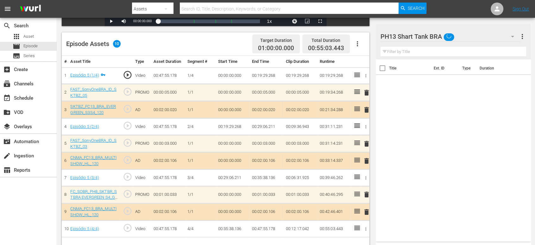
scroll to position [157, 0]
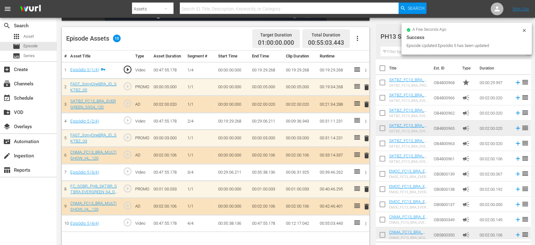
drag, startPoint x: 358, startPoint y: 187, endPoint x: 331, endPoint y: 99, distance: 92.2
drag, startPoint x: 331, startPoint y: 99, endPoint x: 297, endPoint y: 188, distance: 95.6
click at [297, 188] on td "00:01:00.033" at bounding box center [301, 188] width 34 height 17
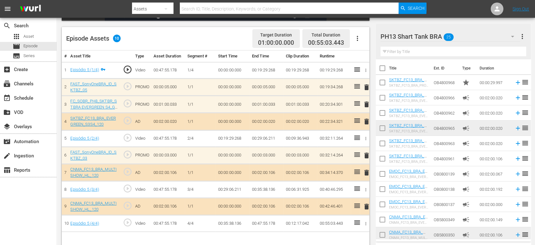
click at [367, 172] on span "delete" at bounding box center [367, 173] width 8 height 8
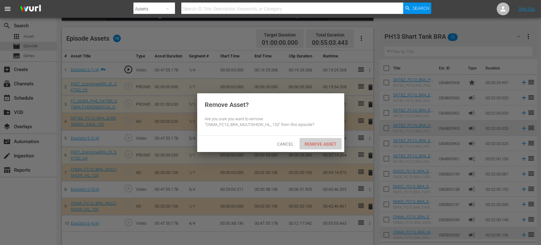
click at [329, 145] on span "Remove Asset" at bounding box center [320, 143] width 42 height 5
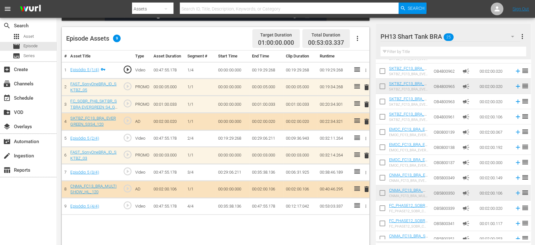
scroll to position [39, 0]
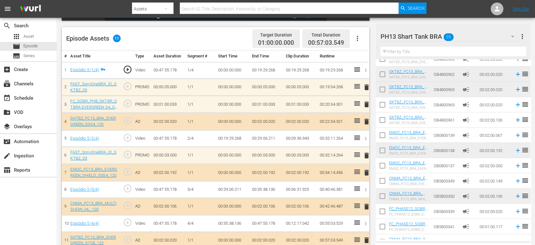
click at [259, 220] on td "00:47:55.178" at bounding box center [267, 223] width 34 height 17
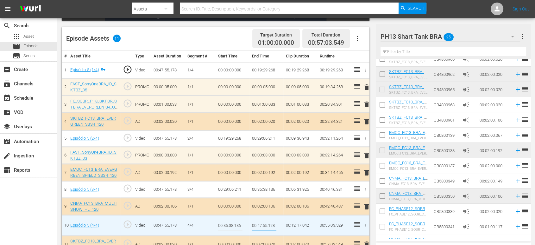
click at [259, 220] on input "00:47:55.178" at bounding box center [264, 224] width 24 height 15
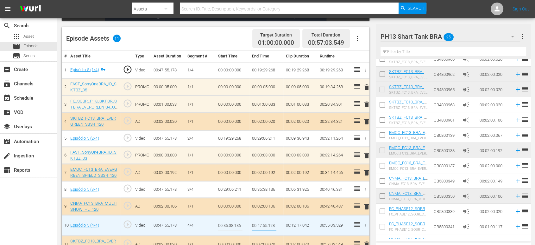
click at [259, 220] on input "00:47:55.178" at bounding box center [264, 224] width 24 height 15
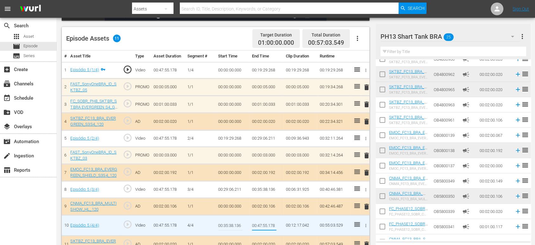
click at [259, 220] on input "00:47:55.178" at bounding box center [264, 224] width 24 height 15
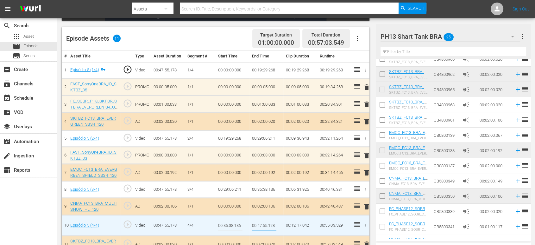
click at [259, 220] on input "00:47:55.178" at bounding box center [264, 224] width 24 height 15
click at [258, 220] on input "00:47:55.178" at bounding box center [264, 224] width 24 height 15
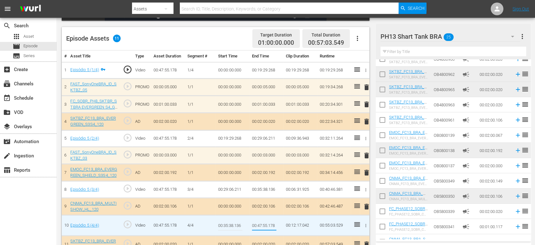
click at [258, 220] on input "00:47:55.178" at bounding box center [264, 224] width 24 height 15
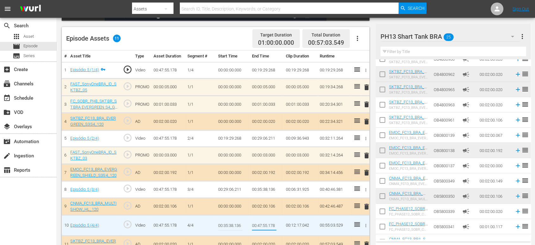
click at [258, 220] on input "00:47:55.178" at bounding box center [264, 224] width 24 height 15
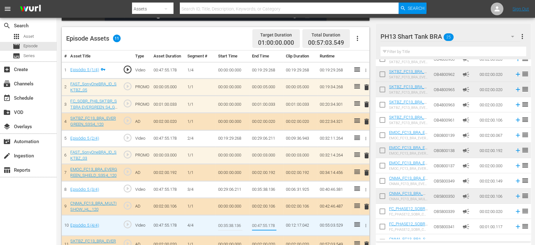
click at [258, 220] on input "00:47:55.178" at bounding box center [264, 224] width 24 height 15
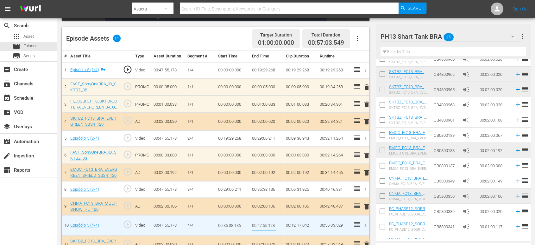
click at [258, 220] on input "00:47:55.178" at bounding box center [264, 224] width 24 height 15
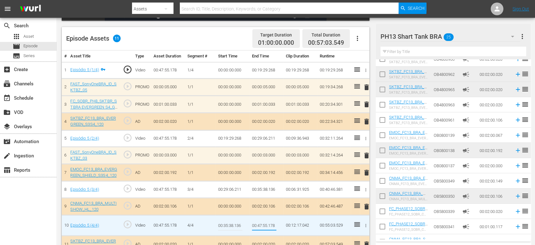
click at [258, 220] on input "00:47:55.178" at bounding box center [264, 224] width 24 height 15
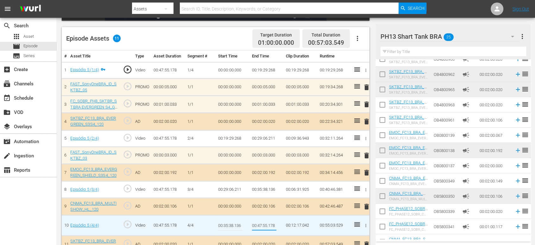
click at [258, 220] on input "00:47:55.178" at bounding box center [264, 224] width 24 height 15
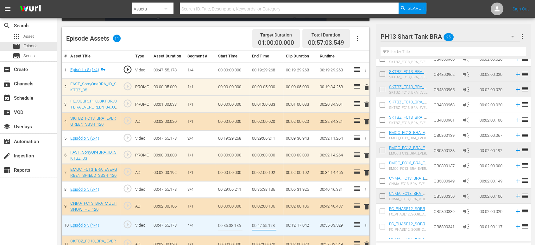
click at [258, 220] on input "00:47:55.178" at bounding box center [264, 224] width 24 height 15
drag, startPoint x: 258, startPoint y: 225, endPoint x: 253, endPoint y: 225, distance: 5.1
click at [253, 220] on input "00:47:55.178" at bounding box center [264, 224] width 24 height 15
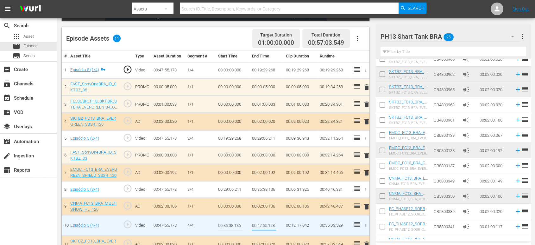
scroll to position [169, 0]
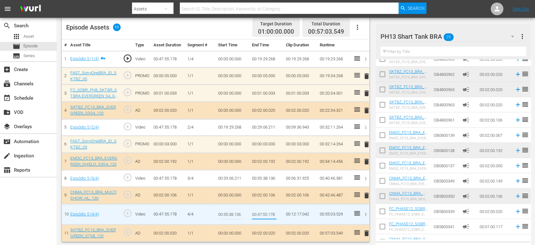
click at [476, 42] on div "PH13 Shart Tank BRA 25" at bounding box center [451, 37] width 140 height 18
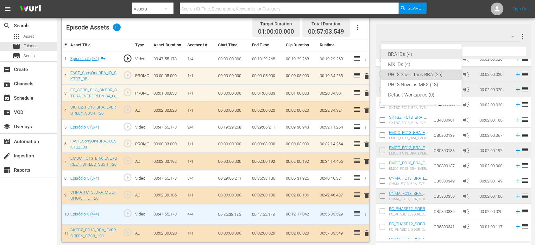
click at [432, 53] on div "BRA IDs (4)" at bounding box center [421, 54] width 66 height 10
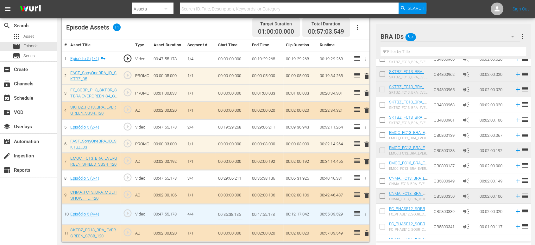
scroll to position [0, 0]
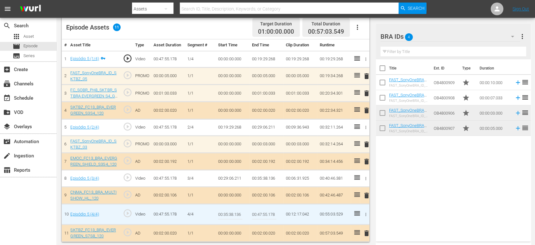
click at [118, 214] on td "Episódio 5 (4/4)" at bounding box center [94, 214] width 52 height 21
click at [439, 113] on td "OB4800906" at bounding box center [446, 112] width 29 height 15
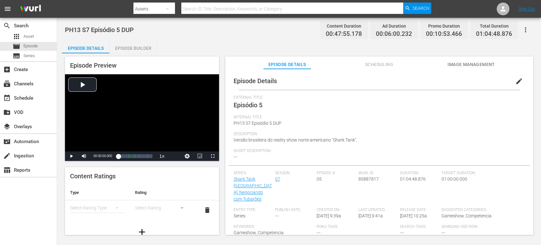
click at [486, 80] on span "edit" at bounding box center [519, 81] width 8 height 8
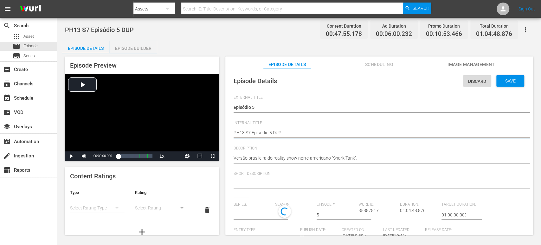
type textarea "PH13 S7 Episódio 5 DUP1"
click at [272, 131] on textarea "PH13 S7 Episódio 5 DUP" at bounding box center [378, 133] width 288 height 8
type textarea "PH13 S7 Episódio 5 DUP1"
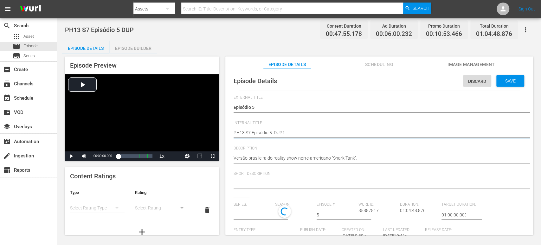
type input "Shark Tank [GEOGRAPHIC_DATA]: Negociando com Tubarões"
type textarea "PH13 S7 Episódio 5 S DUP1"
type textarea "PH13 S7 Episódio 5 SO DUP1"
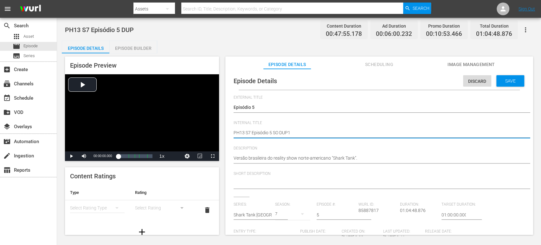
type textarea "PH13 S7 Episódio 5 SO DUP1"
type textarea "PH13 S7 Episódio 5 SO B DUP1"
type textarea "PH13 S7 Episódio 5 SO BR DUP1"
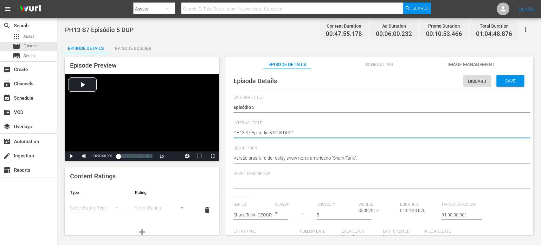
type textarea "PH13 S7 Episódio 5 SO BR DUP1"
type textarea "PH13 S7 Episódio 5 SO BRA DUP1"
click at [486, 80] on span "Save" at bounding box center [510, 80] width 21 height 5
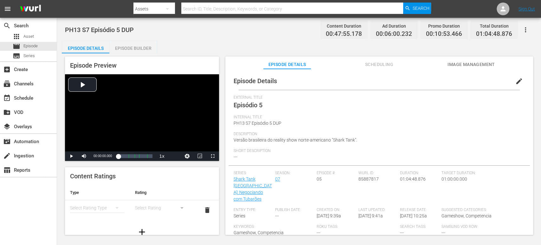
click at [132, 49] on div "Episode Builder" at bounding box center [133, 48] width 48 height 15
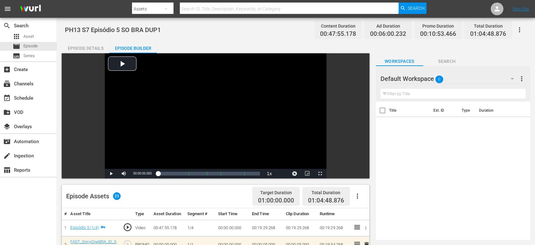
click at [477, 80] on div "Default Workspace 0" at bounding box center [450, 79] width 139 height 18
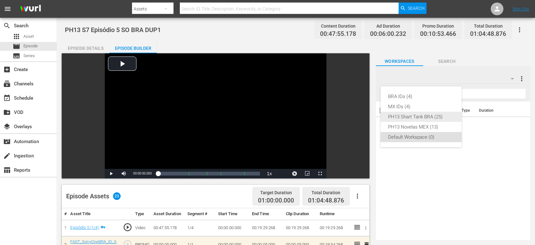
click at [434, 116] on div "PH13 Shart Tank BRA (25)" at bounding box center [421, 117] width 66 height 10
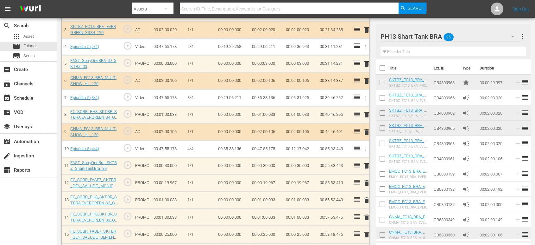
scroll to position [232, 0]
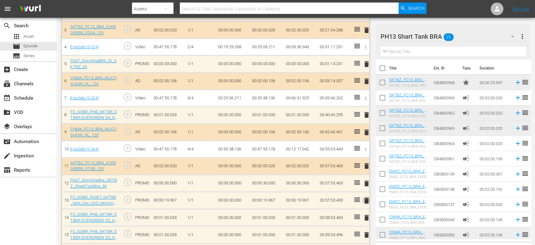
click at [368, 199] on span "delete" at bounding box center [367, 200] width 8 height 8
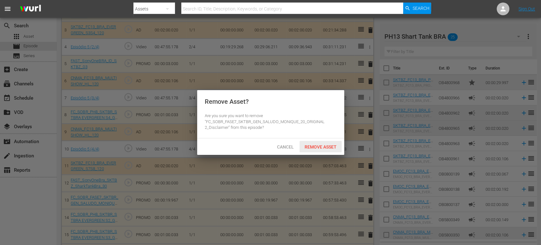
click at [322, 146] on span "Remove Asset" at bounding box center [320, 146] width 42 height 5
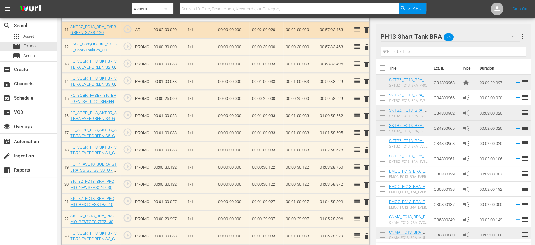
scroll to position [370, 0]
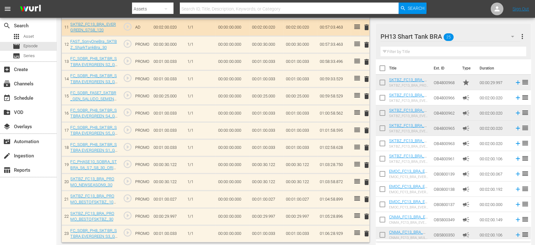
click at [367, 214] on span "delete" at bounding box center [367, 216] width 8 height 8
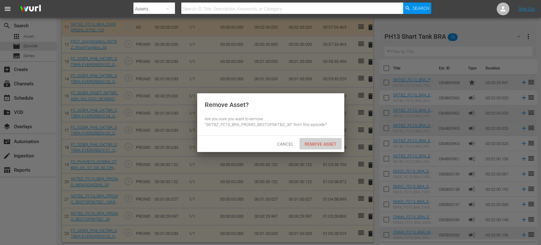
click at [325, 143] on span "Remove Asset" at bounding box center [320, 143] width 42 height 5
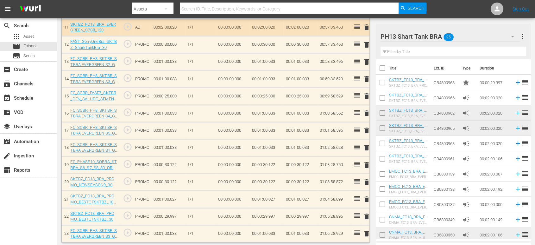
scroll to position [353, 0]
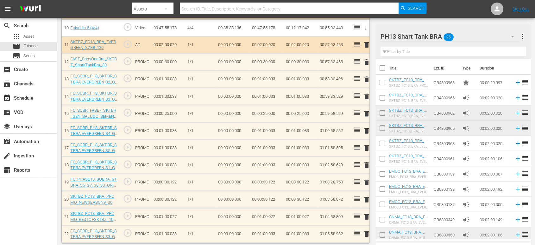
click at [365, 112] on span "delete" at bounding box center [367, 114] width 8 height 8
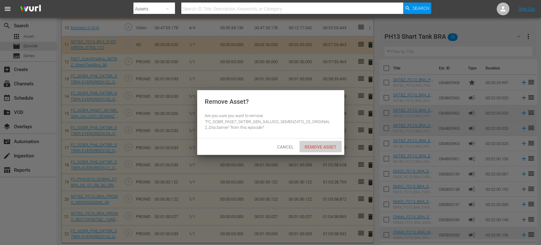
click at [313, 151] on div "Remove Asset" at bounding box center [320, 147] width 42 height 12
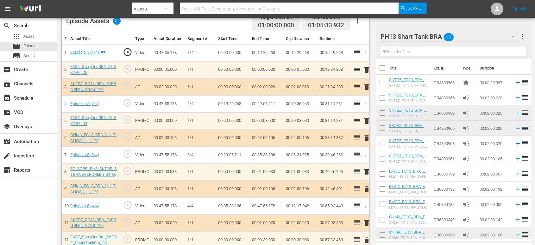
scroll to position [175, 0]
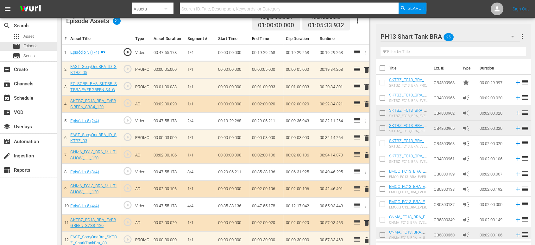
click at [467, 40] on div "PH13 Shart Tank BRA 25" at bounding box center [451, 37] width 140 height 18
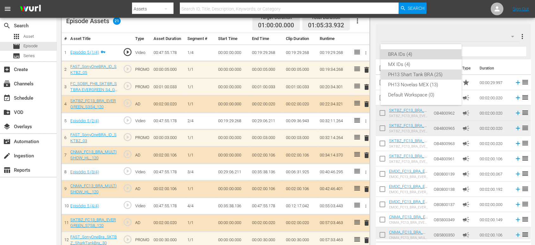
click at [427, 55] on div "BRA IDs (4)" at bounding box center [421, 54] width 66 height 10
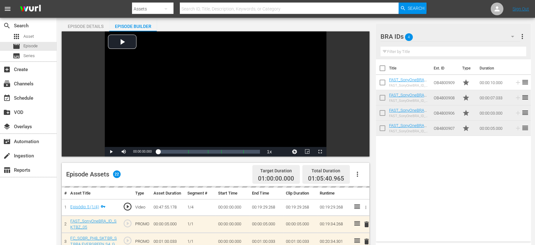
scroll to position [0, 0]
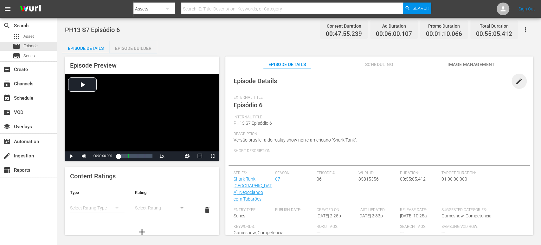
click at [486, 84] on span "edit" at bounding box center [519, 81] width 8 height 8
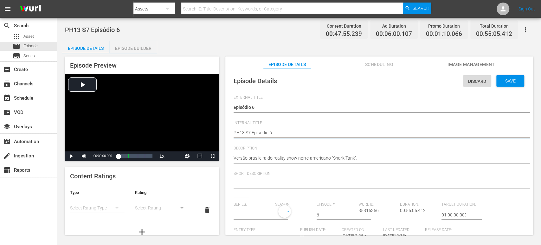
type textarea "PH13 S7 Episódio 6"
type textarea "PH13 S7 Episódio 6 S"
type textarea "PH13 S7 Episódio 6 SO"
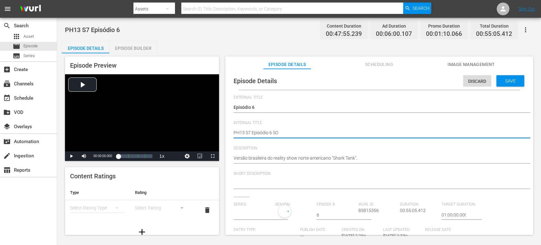
type textarea "PH13 S7 Episódio 6 SO"
type textarea "PH13 S7 Episódio 6 SO B"
type textarea "PH13 S7 Episódio 6 SO BR"
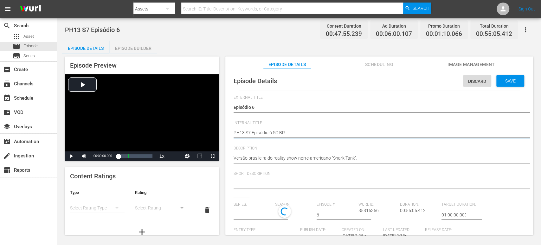
type textarea "PH13 S7 Episódio 6 SO BRA"
type input "Shark Tank [GEOGRAPHIC_DATA]: Negociando com Tubarões"
type textarea "PH13 S7 Episódio 6 SO BRA"
click at [486, 80] on span "Save" at bounding box center [510, 80] width 21 height 5
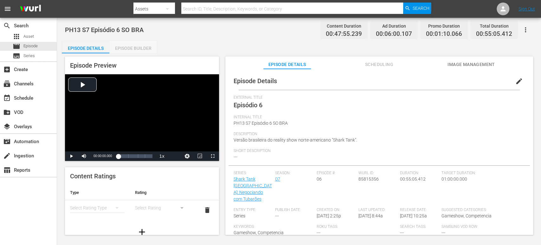
click at [151, 51] on div "Episode Builder" at bounding box center [133, 48] width 48 height 15
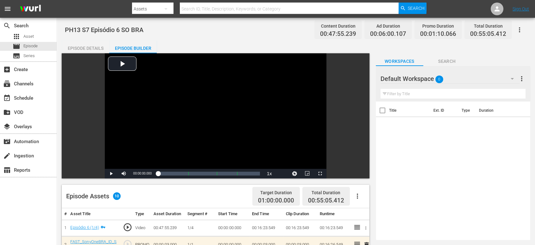
click at [480, 76] on div "Default Workspace 0" at bounding box center [450, 79] width 139 height 18
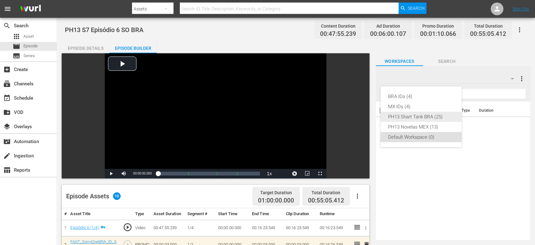
click at [433, 114] on div "PH13 Shart Tank BRA (25)" at bounding box center [421, 117] width 66 height 10
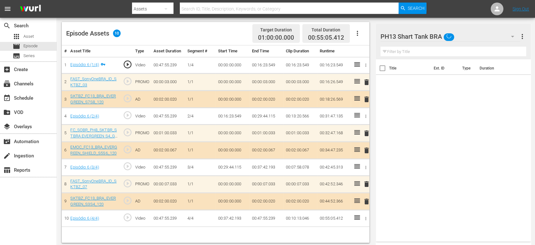
scroll to position [165, 0]
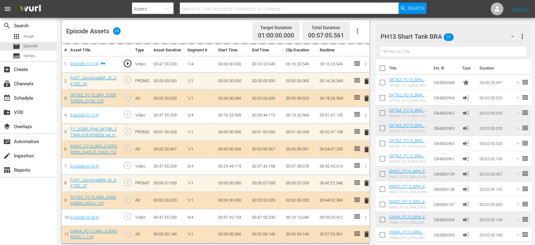
click at [486, 37] on div "PH13 Shart Tank BRA 25" at bounding box center [451, 37] width 140 height 18
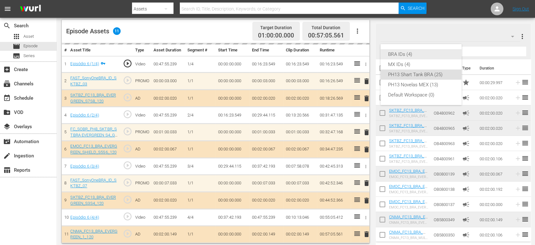
click at [434, 58] on div "BRA IDs (4)" at bounding box center [421, 54] width 66 height 10
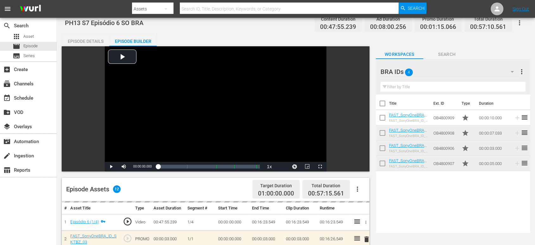
scroll to position [0, 0]
